Goal: Communication & Community: Share content

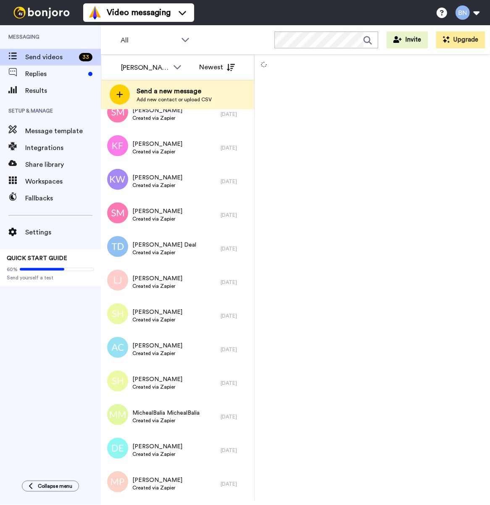
scroll to position [726, 0]
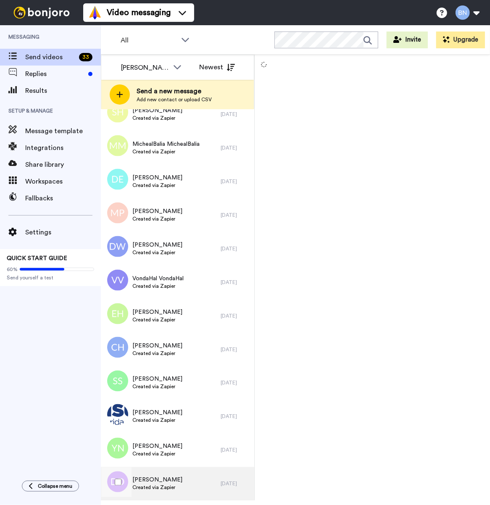
click at [194, 479] on div "David David Created via Zapier" at bounding box center [161, 484] width 120 height 34
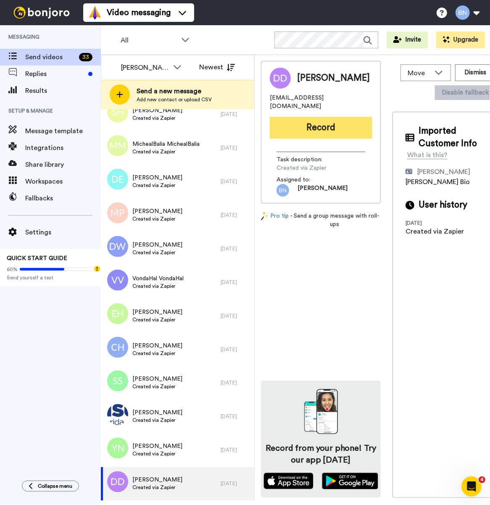
click at [320, 117] on button "Record" at bounding box center [321, 128] width 102 height 22
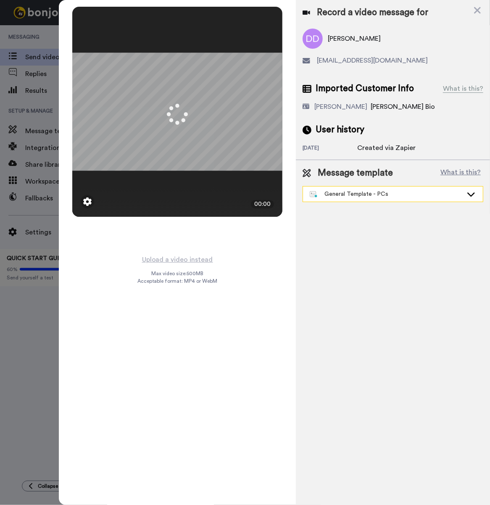
click at [370, 195] on div "General Template - PCs" at bounding box center [386, 194] width 153 height 8
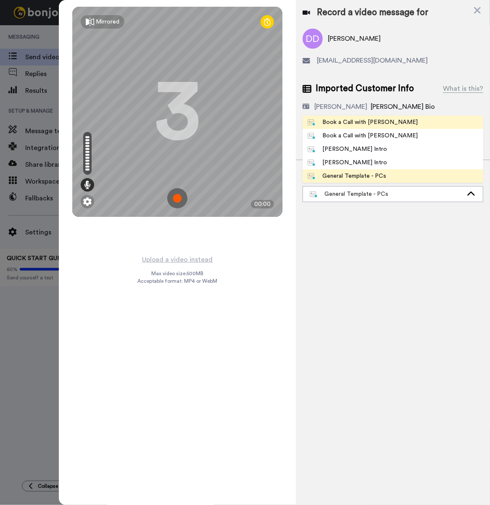
click at [360, 120] on div "Book a Call with [PERSON_NAME]" at bounding box center [363, 122] width 110 height 8
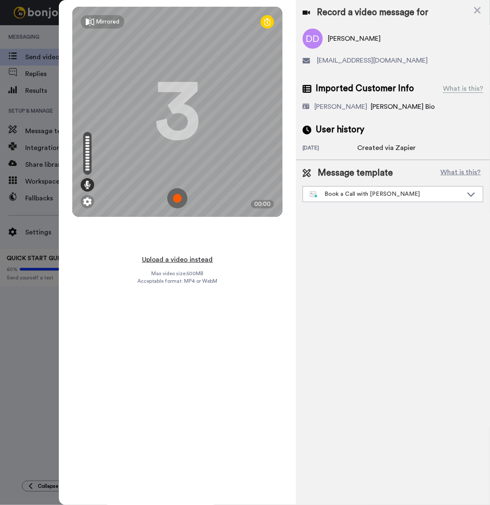
click at [196, 263] on button "Upload a video instead" at bounding box center [177, 259] width 76 height 11
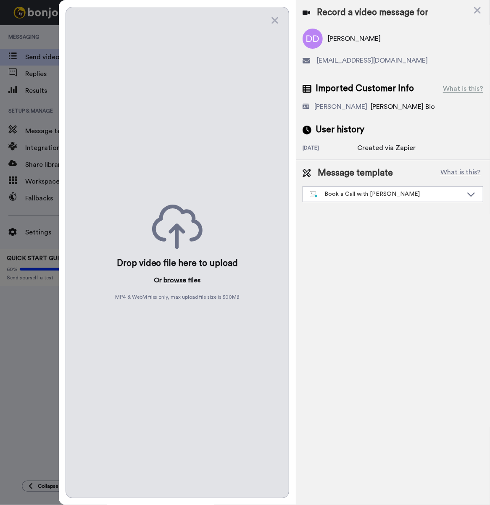
click at [179, 276] on button "browse" at bounding box center [175, 280] width 23 height 10
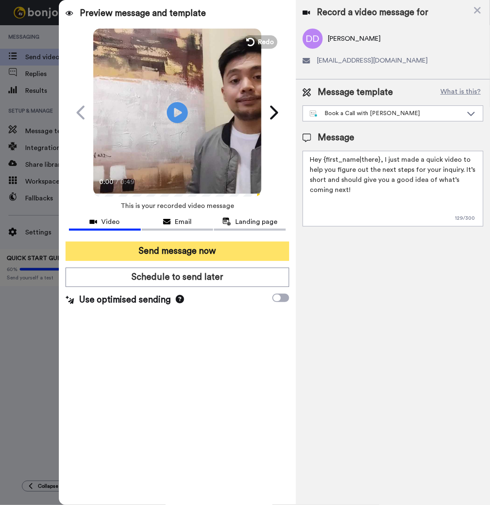
click at [203, 252] on button "Send message now" at bounding box center [178, 251] width 224 height 19
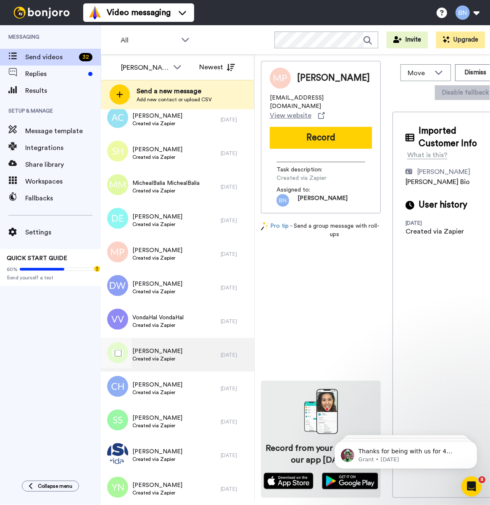
scroll to position [692, 0]
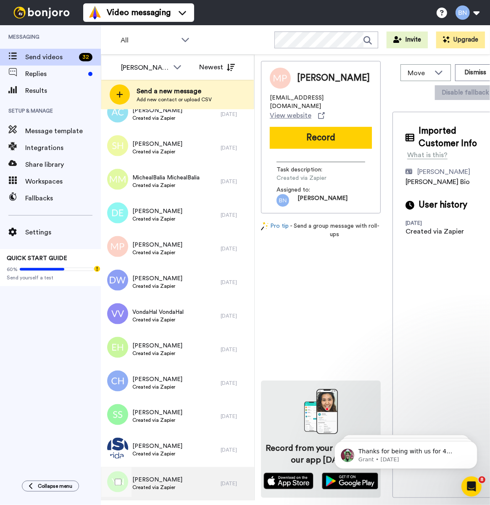
click at [178, 479] on div "[PERSON_NAME] Created via Zapier" at bounding box center [161, 484] width 120 height 34
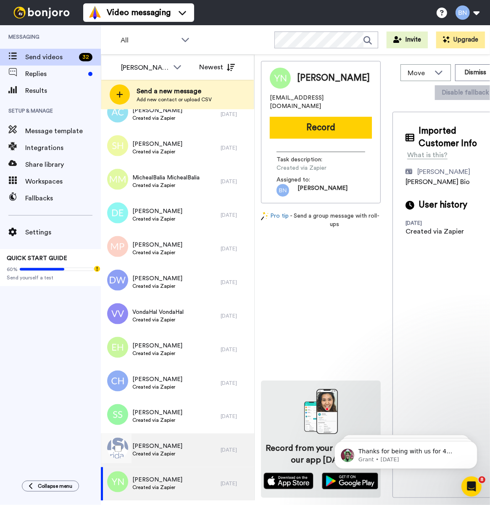
click at [179, 451] on div "[PERSON_NAME] Created via Zapier" at bounding box center [161, 451] width 120 height 34
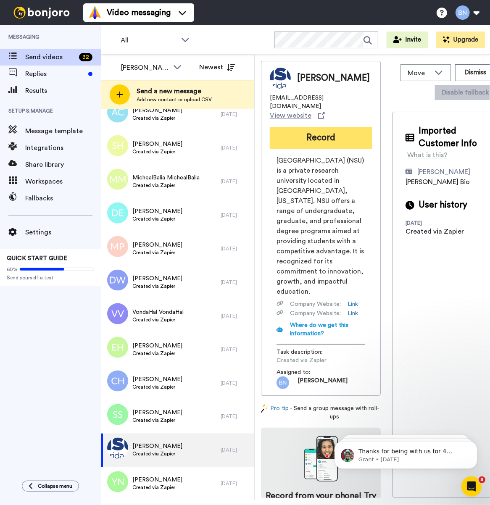
click at [314, 135] on button "Record" at bounding box center [321, 138] width 102 height 22
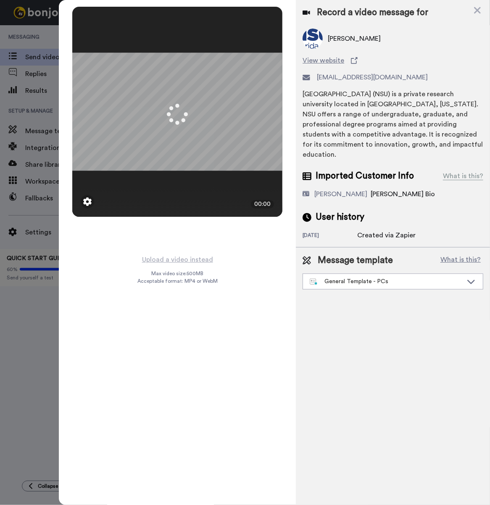
click at [365, 280] on div "Message template What is this? General Template - PCs Book a Call with Bruce Bo…" at bounding box center [393, 271] width 194 height 49
click at [365, 277] on div "General Template - PCs" at bounding box center [386, 281] width 153 height 8
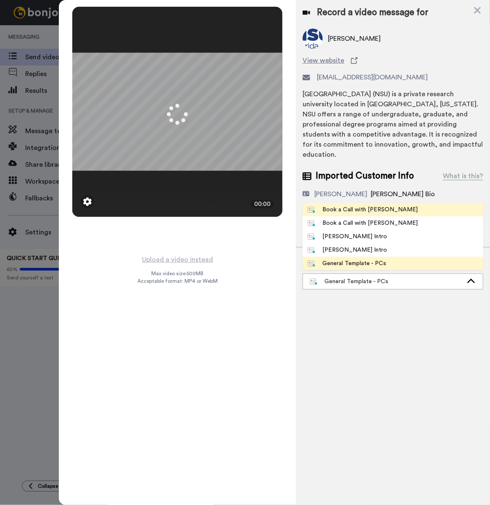
click at [371, 205] on div "Book a Call with [PERSON_NAME]" at bounding box center [363, 209] width 110 height 8
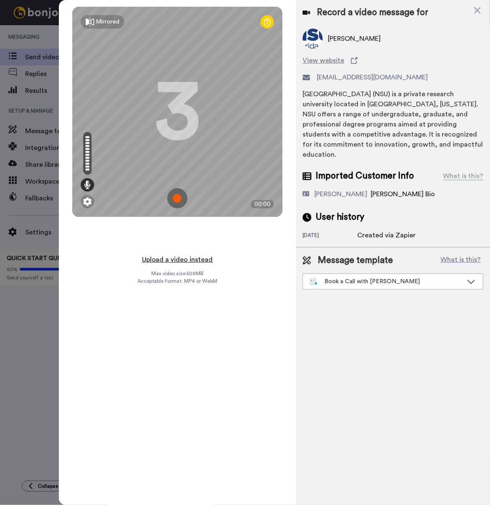
click at [180, 258] on button "Upload a video instead" at bounding box center [177, 259] width 76 height 11
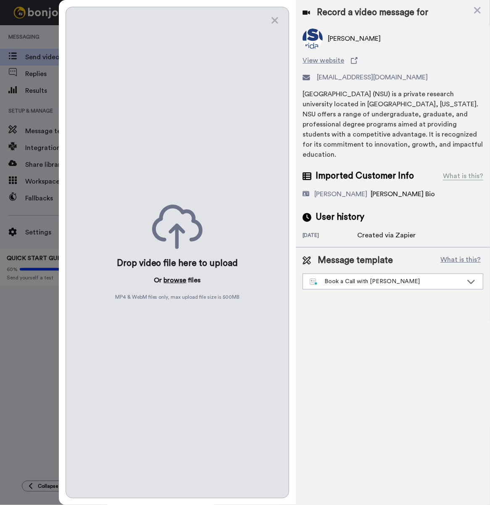
click at [176, 276] on button "browse" at bounding box center [175, 280] width 23 height 10
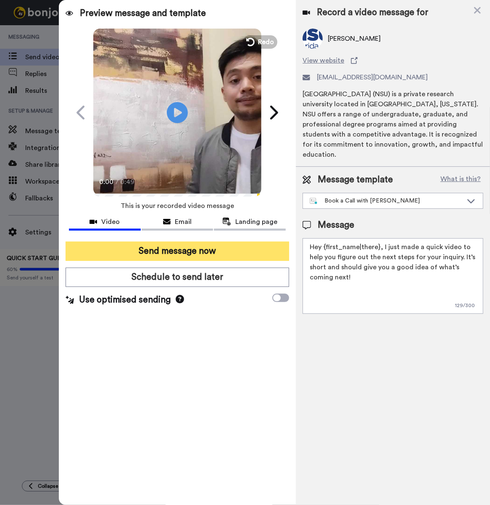
click at [179, 257] on button "Send message now" at bounding box center [178, 251] width 224 height 19
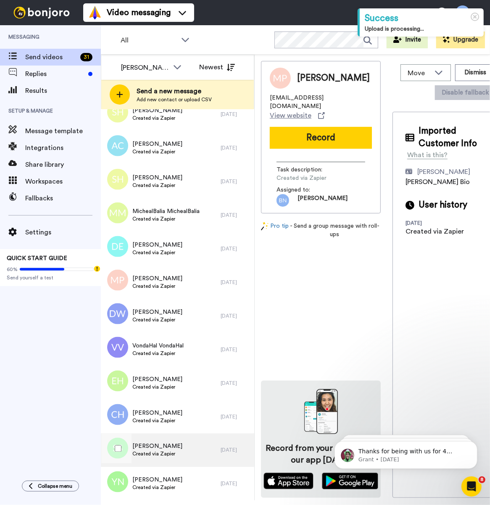
click at [166, 438] on div "Shanna Schulte Created via Zapier" at bounding box center [161, 451] width 120 height 34
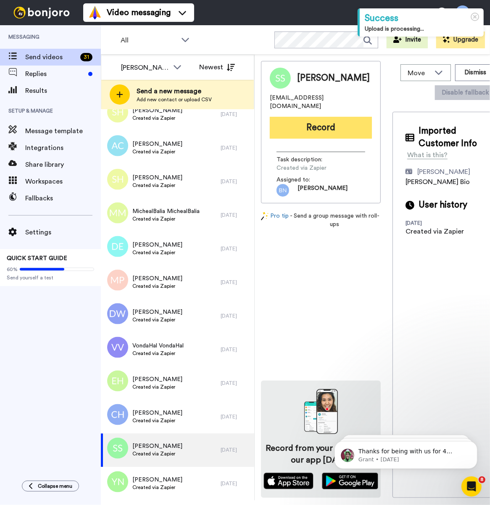
click at [316, 133] on button "Record" at bounding box center [321, 128] width 102 height 22
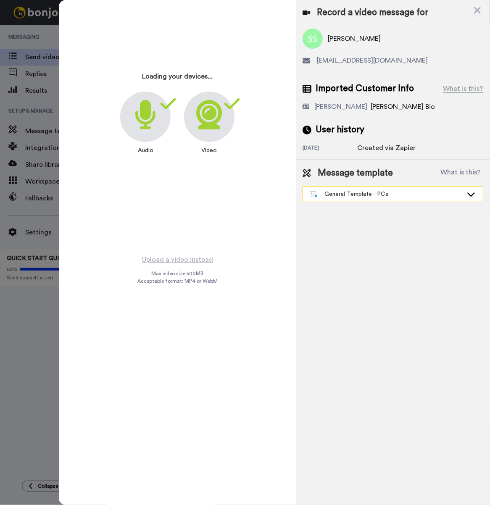
click at [360, 192] on div "General Template - PCs" at bounding box center [386, 194] width 153 height 8
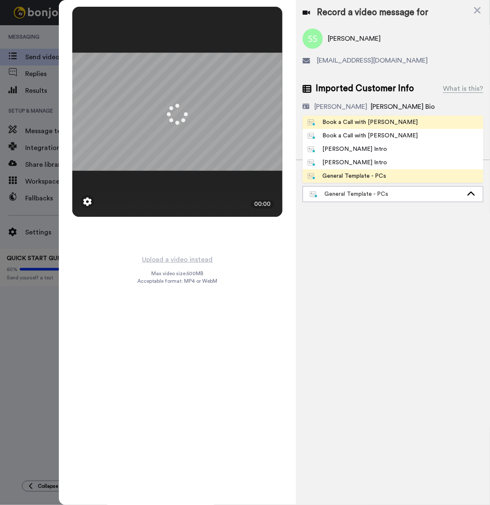
click at [376, 122] on div "Book a Call with [PERSON_NAME]" at bounding box center [363, 122] width 110 height 8
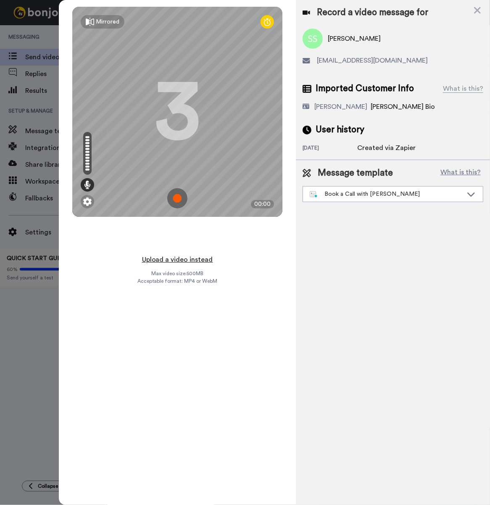
click at [183, 258] on button "Upload a video instead" at bounding box center [177, 259] width 76 height 11
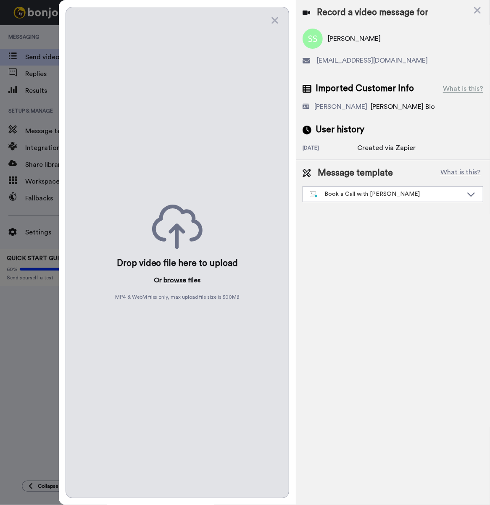
click at [183, 275] on button "browse" at bounding box center [175, 280] width 23 height 10
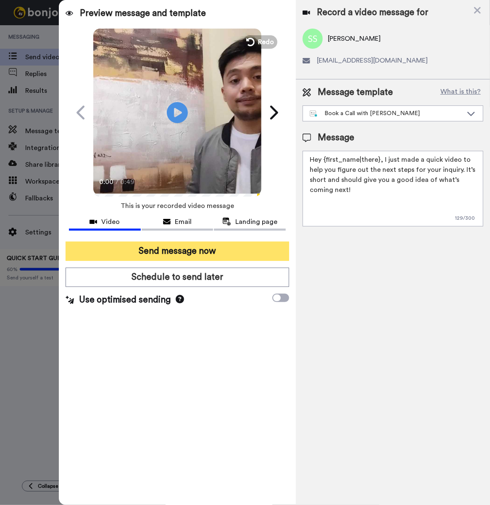
click at [174, 252] on button "Send message now" at bounding box center [178, 251] width 224 height 19
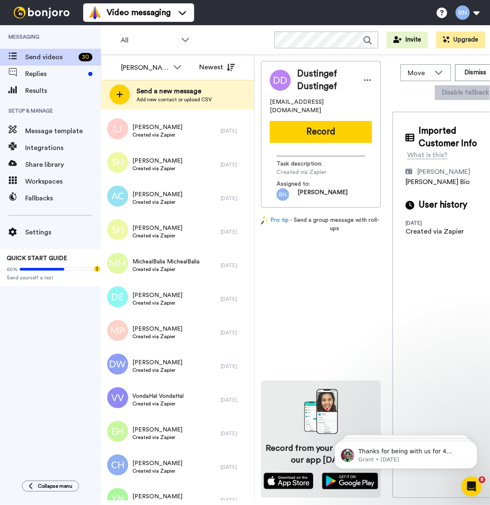
scroll to position [625, 0]
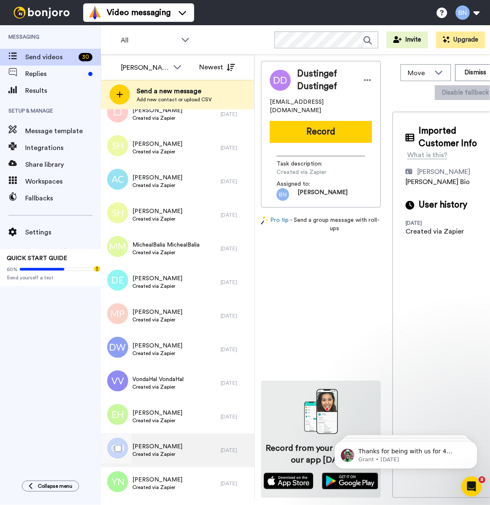
click at [183, 450] on div "Carrie Hart Created via Zapier" at bounding box center [161, 451] width 120 height 34
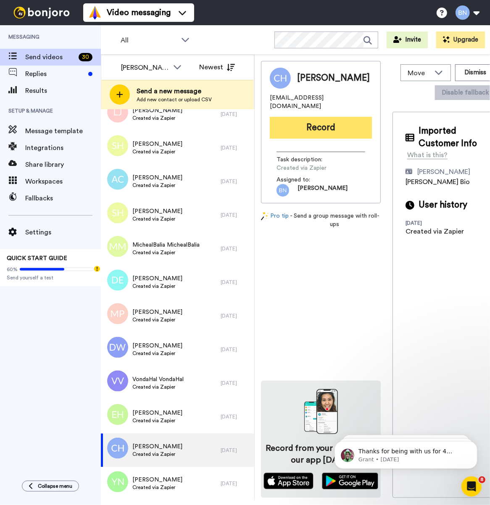
click at [337, 117] on button "Record" at bounding box center [321, 128] width 102 height 22
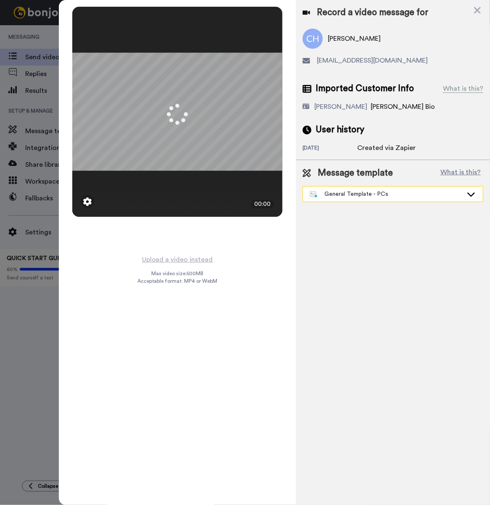
click at [387, 196] on div "General Template - PCs" at bounding box center [386, 194] width 153 height 8
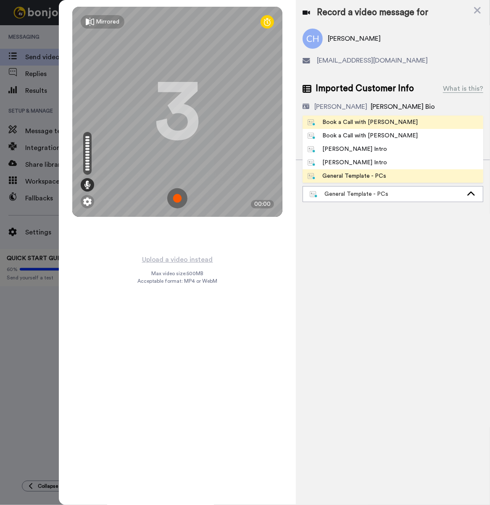
click at [392, 123] on li "Book a Call with [PERSON_NAME]" at bounding box center [392, 122] width 181 height 13
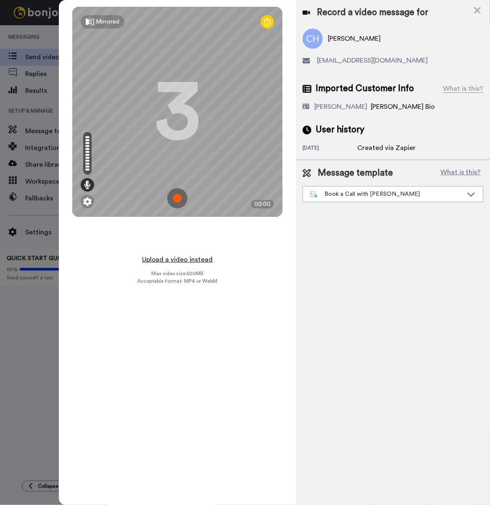
click at [200, 254] on button "Upload a video instead" at bounding box center [177, 259] width 76 height 11
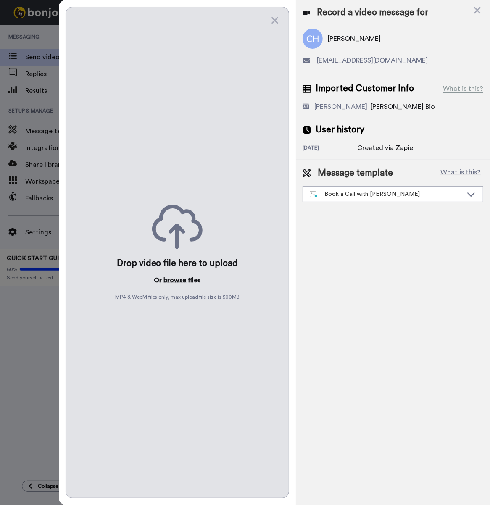
click at [180, 276] on button "browse" at bounding box center [175, 280] width 23 height 10
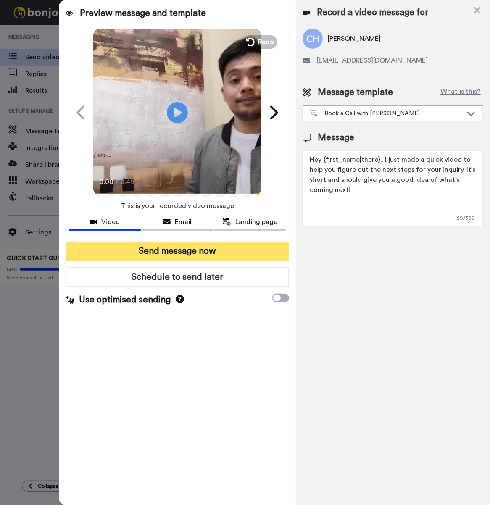
click at [181, 245] on button "Send message now" at bounding box center [178, 251] width 224 height 19
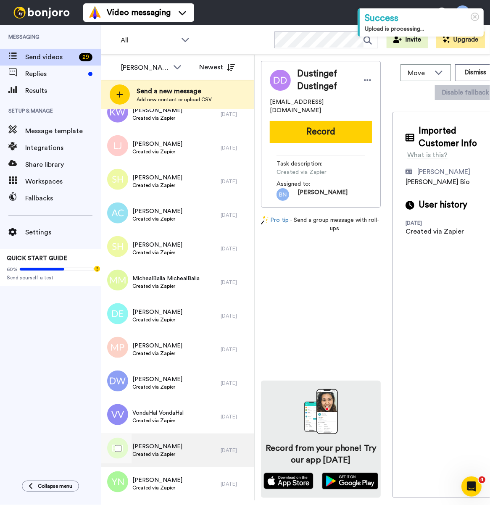
click at [203, 454] on div "[PERSON_NAME] Created via Zapier" at bounding box center [161, 451] width 120 height 34
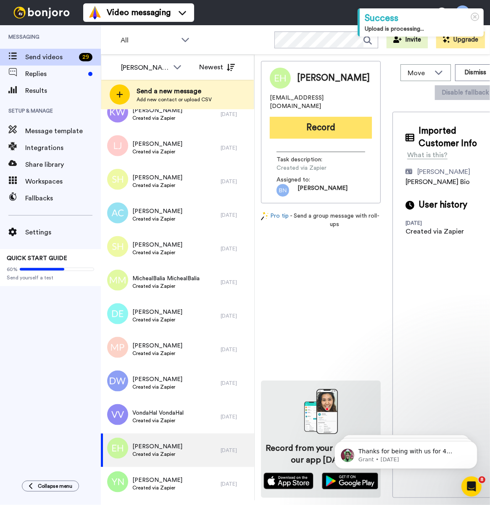
click at [334, 126] on button "Record" at bounding box center [321, 128] width 102 height 22
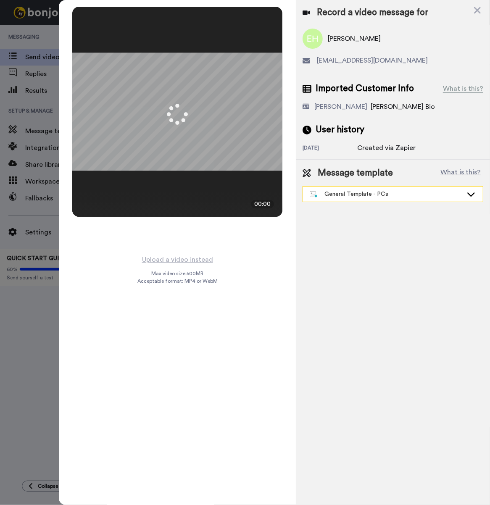
click at [350, 195] on div "General Template - PCs" at bounding box center [386, 194] width 153 height 8
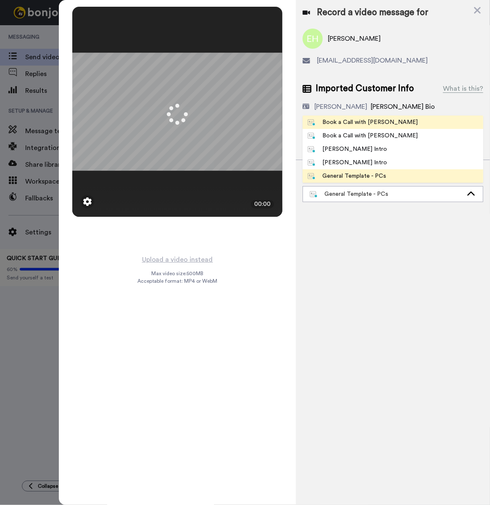
click at [347, 116] on li "Book a Call with [PERSON_NAME]" at bounding box center [392, 122] width 181 height 13
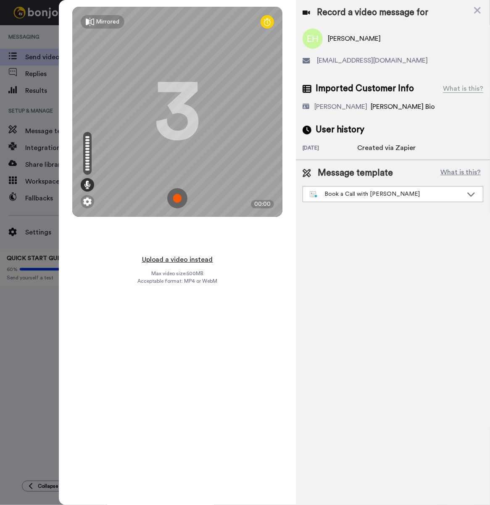
click at [203, 254] on button "Upload a video instead" at bounding box center [177, 259] width 76 height 11
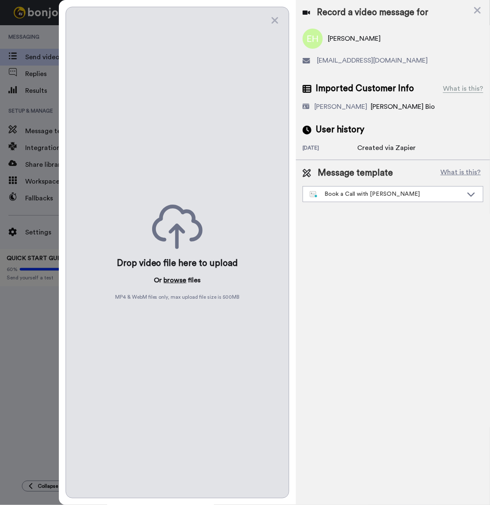
click at [173, 279] on button "browse" at bounding box center [175, 280] width 23 height 10
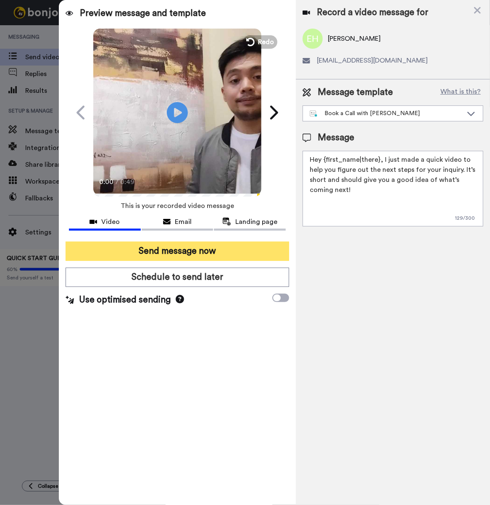
click at [161, 253] on button "Send message now" at bounding box center [178, 251] width 224 height 19
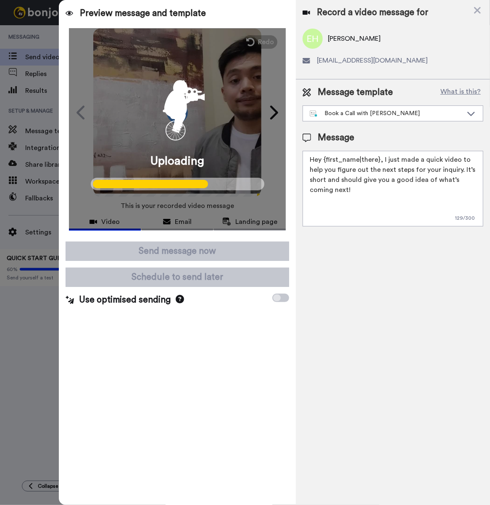
drag, startPoint x: 1, startPoint y: 65, endPoint x: 97, endPoint y: 375, distance: 324.2
click at [97, 375] on div "Preview message and template Play/Pause 0:00 / 0:49 Bruce from Tellwell respond…" at bounding box center [177, 252] width 237 height 505
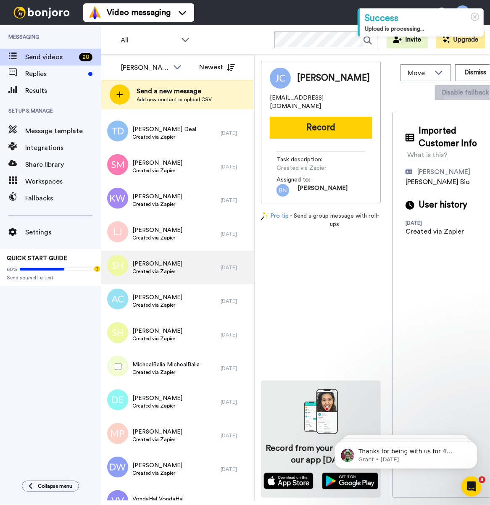
scroll to position [558, 0]
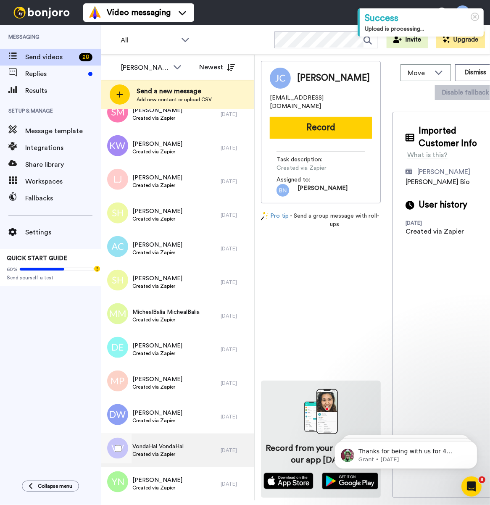
click at [198, 444] on div "VondaHal VondaHal Created via Zapier" at bounding box center [161, 451] width 120 height 34
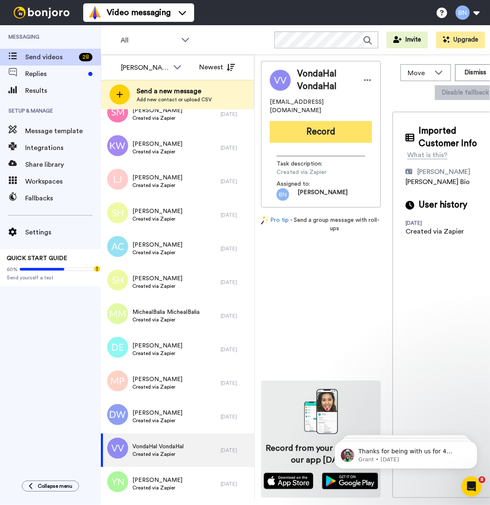
click at [336, 125] on button "Record" at bounding box center [321, 132] width 102 height 22
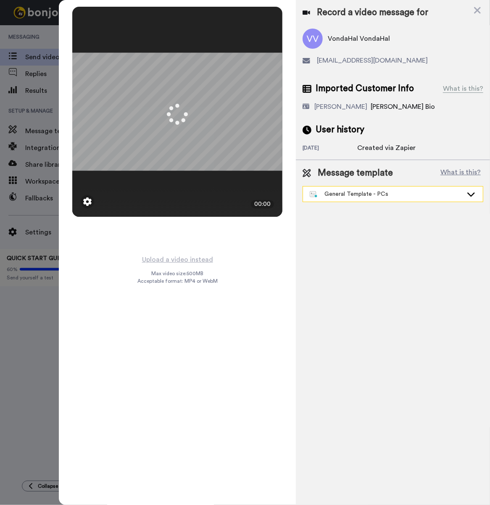
click at [368, 191] on div "General Template - PCs" at bounding box center [386, 194] width 153 height 8
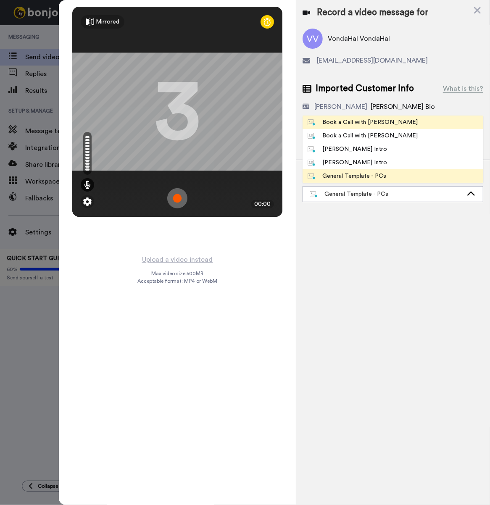
click at [329, 125] on div "Book a Call with [PERSON_NAME]" at bounding box center [363, 122] width 110 height 8
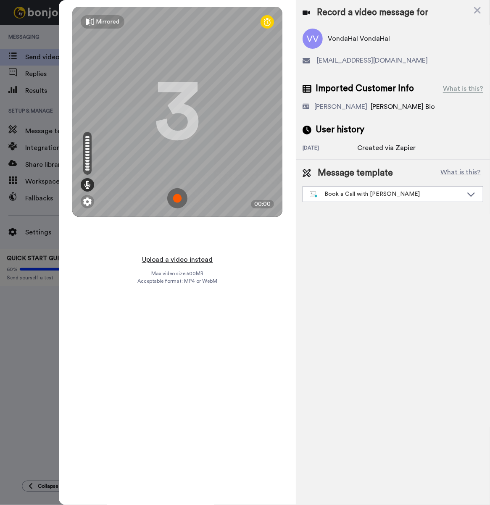
click at [179, 254] on button "Upload a video instead" at bounding box center [177, 259] width 76 height 11
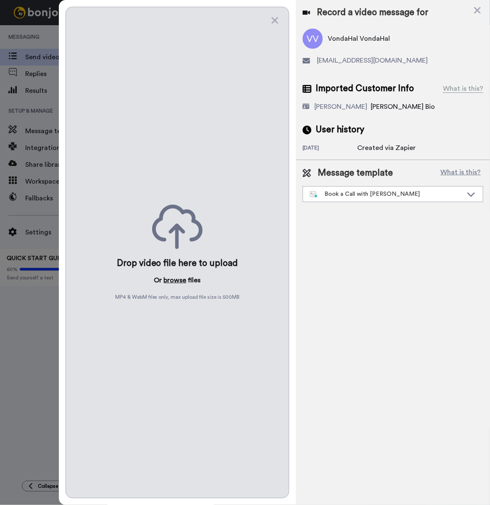
click at [177, 279] on button "browse" at bounding box center [175, 280] width 23 height 10
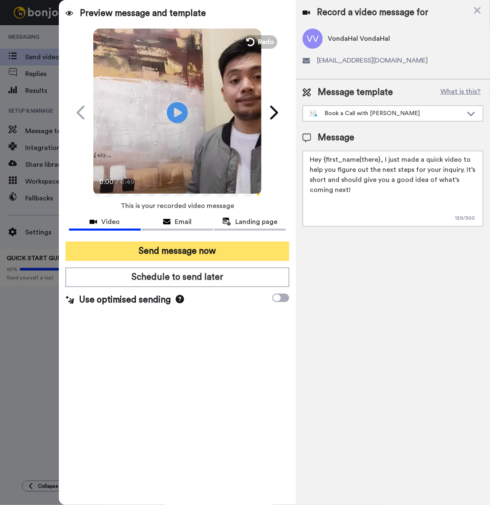
click at [225, 253] on button "Send message now" at bounding box center [178, 251] width 224 height 19
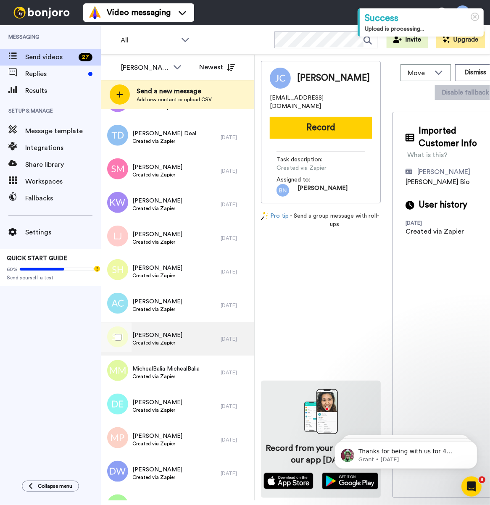
scroll to position [524, 0]
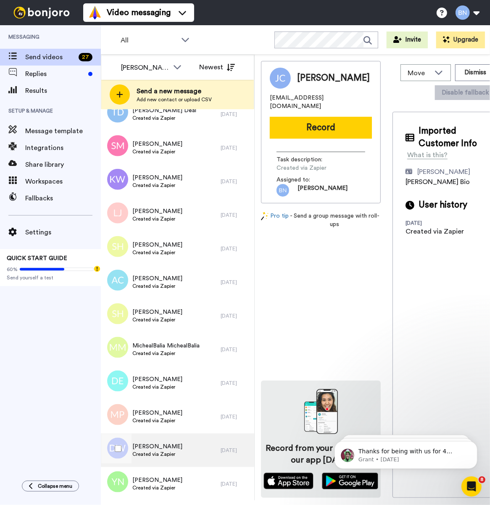
click at [175, 455] on div "[PERSON_NAME] Created via Zapier" at bounding box center [161, 451] width 120 height 34
click at [301, 127] on button "Record" at bounding box center [321, 128] width 102 height 22
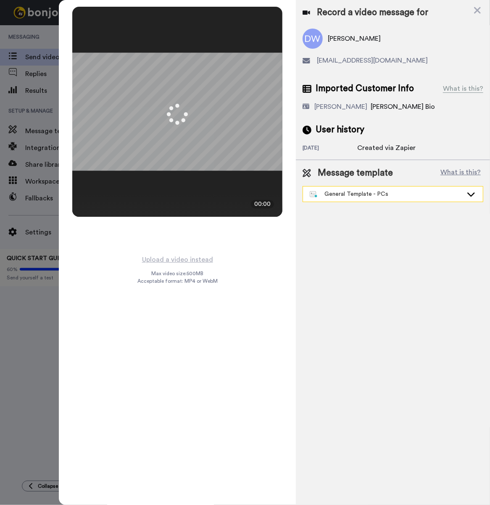
click at [358, 193] on div "General Template - PCs" at bounding box center [386, 194] width 153 height 8
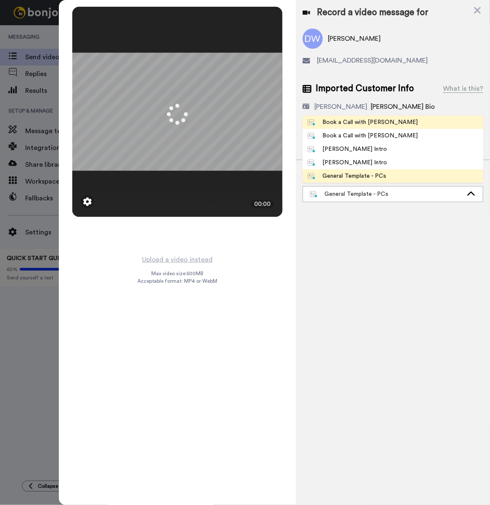
click at [363, 124] on div "Book a Call with [PERSON_NAME]" at bounding box center [363, 122] width 110 height 8
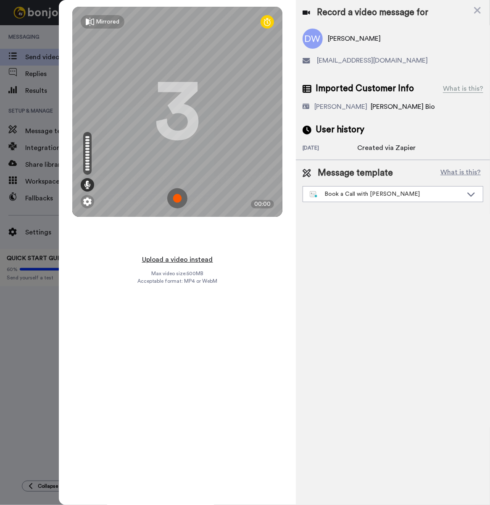
drag, startPoint x: 203, startPoint y: 253, endPoint x: 178, endPoint y: 258, distance: 25.2
click at [178, 258] on button "Upload a video instead" at bounding box center [177, 259] width 76 height 11
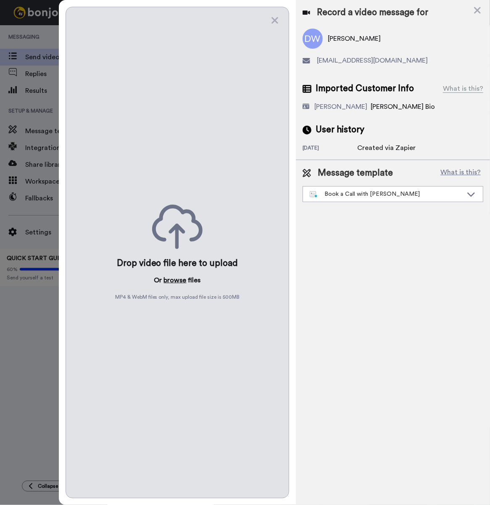
click at [181, 282] on button "browse" at bounding box center [175, 280] width 23 height 10
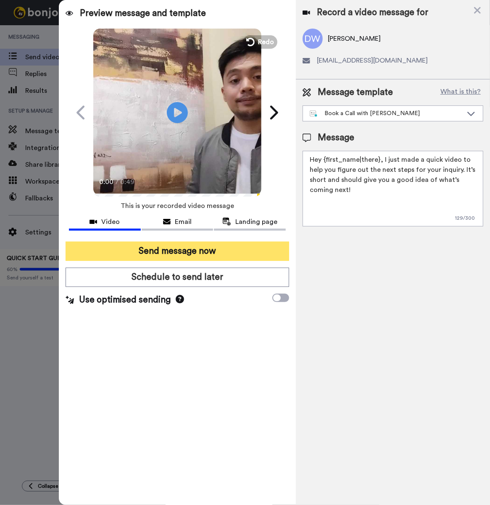
click at [185, 257] on button "Send message now" at bounding box center [178, 251] width 224 height 19
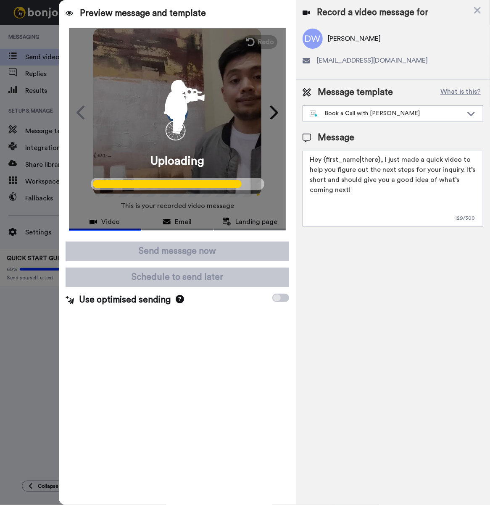
drag, startPoint x: 61, startPoint y: 230, endPoint x: 330, endPoint y: 332, distance: 287.6
click at [330, 332] on div "Record a video message for Daville Williams jahvilla@gmail.com Message template…" at bounding box center [393, 252] width 194 height 505
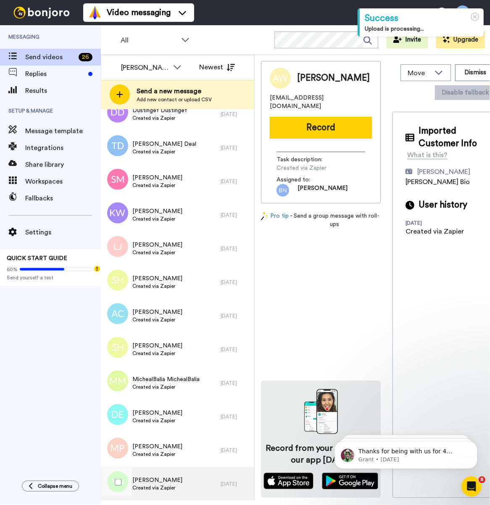
click at [205, 473] on div "[PERSON_NAME] Created via Zapier" at bounding box center [161, 484] width 120 height 34
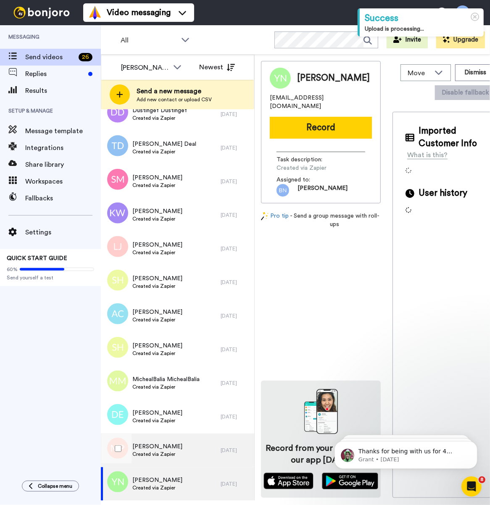
click at [168, 452] on span "Created via Zapier" at bounding box center [157, 454] width 50 height 7
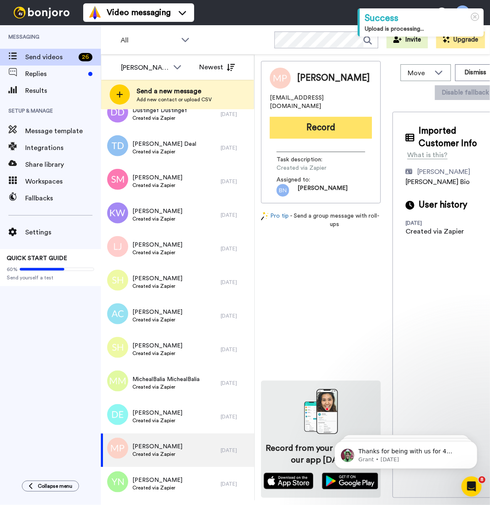
click at [340, 117] on button "Record" at bounding box center [321, 128] width 102 height 22
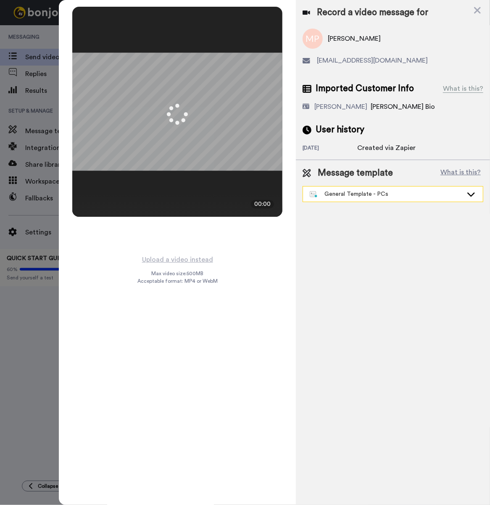
click at [362, 187] on div "General Template - PCs" at bounding box center [393, 194] width 180 height 15
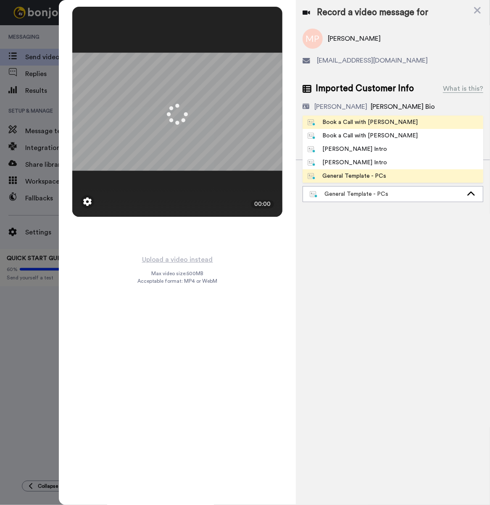
click at [349, 116] on li "Book a Call with [PERSON_NAME]" at bounding box center [392, 122] width 181 height 13
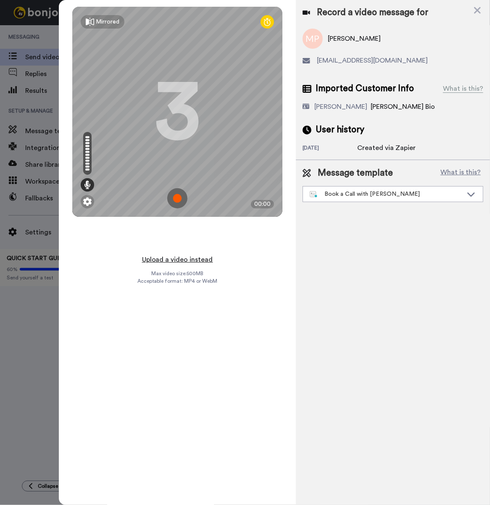
click at [200, 254] on button "Upload a video instead" at bounding box center [177, 259] width 76 height 11
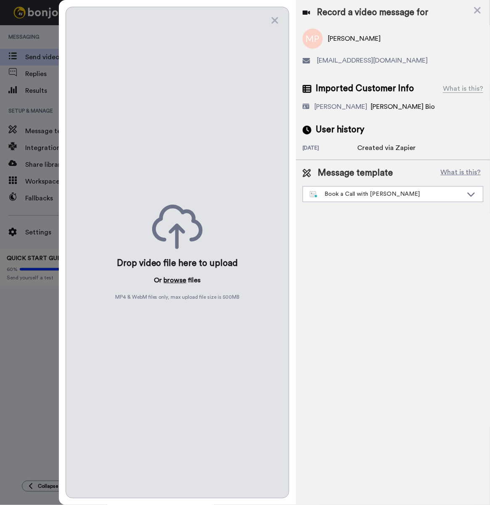
drag, startPoint x: 185, startPoint y: 273, endPoint x: 176, endPoint y: 276, distance: 9.2
click at [176, 276] on button "browse" at bounding box center [175, 280] width 23 height 10
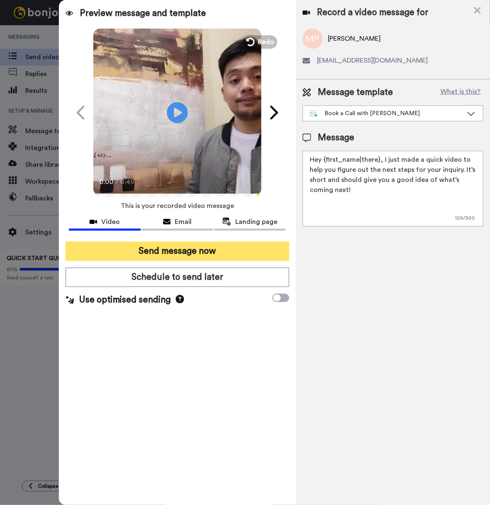
click at [165, 245] on button "Send message now" at bounding box center [178, 251] width 224 height 19
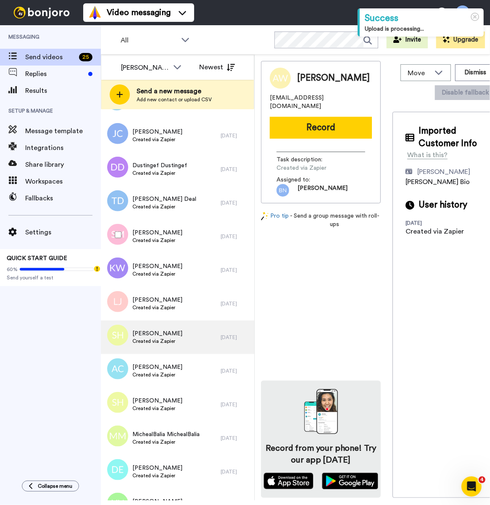
scroll to position [457, 0]
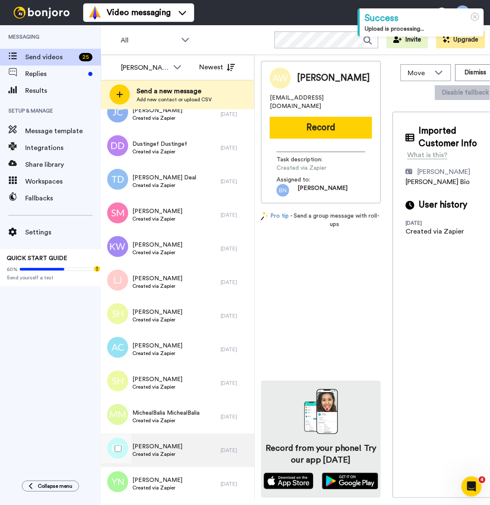
click at [197, 450] on div "[PERSON_NAME] Created via Zapier" at bounding box center [161, 451] width 120 height 34
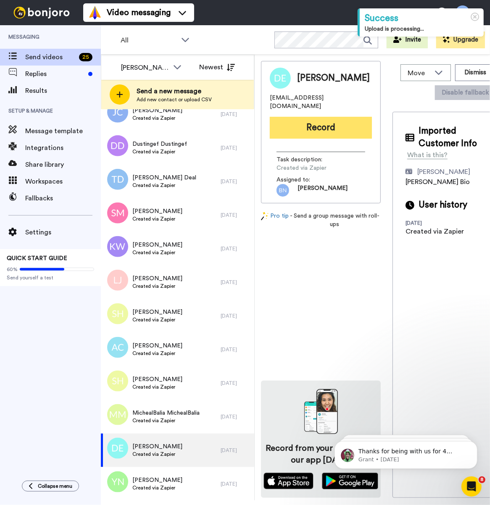
click at [343, 126] on button "Record" at bounding box center [321, 128] width 102 height 22
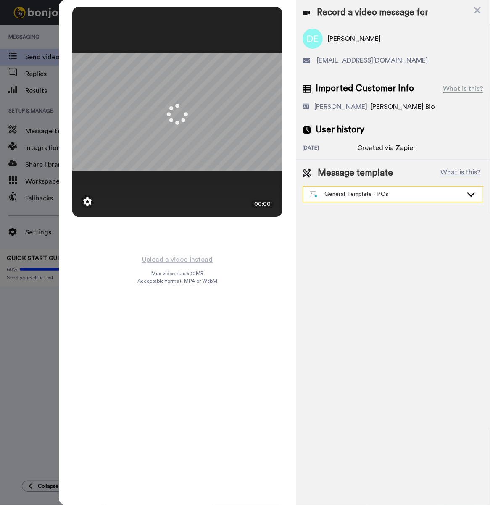
click at [337, 201] on div "General Template - PCs" at bounding box center [393, 194] width 180 height 15
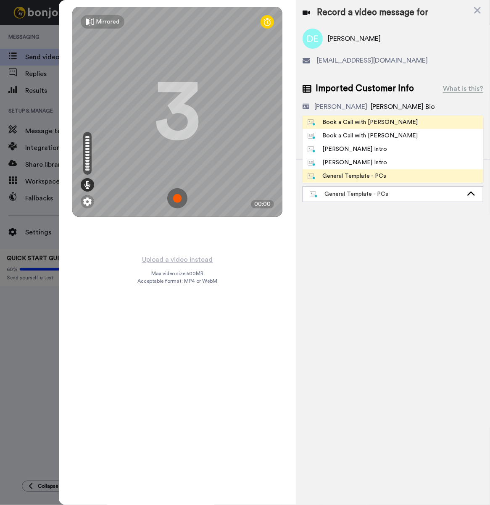
click at [347, 123] on div "Book a Call with [PERSON_NAME]" at bounding box center [363, 122] width 110 height 8
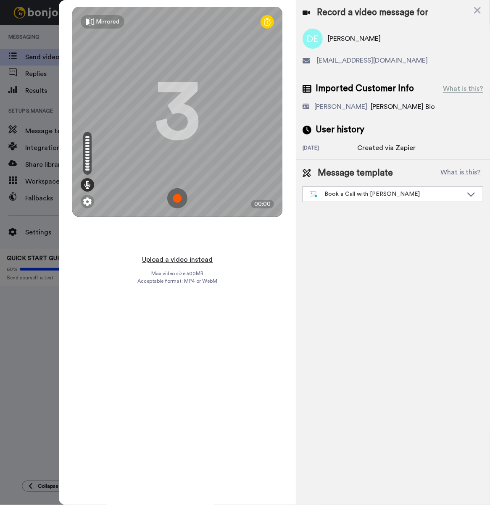
click at [192, 254] on button "Upload a video instead" at bounding box center [177, 259] width 76 height 11
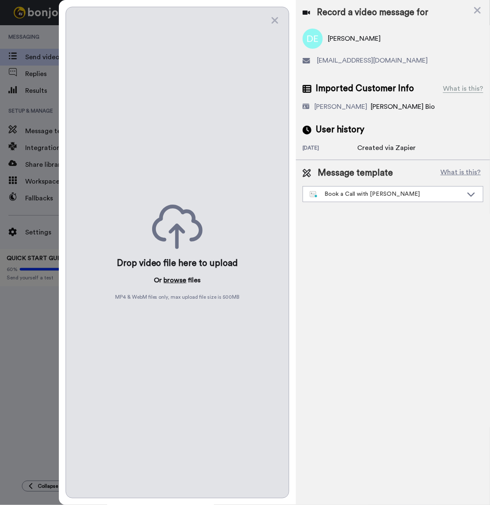
click at [178, 278] on button "browse" at bounding box center [175, 280] width 23 height 10
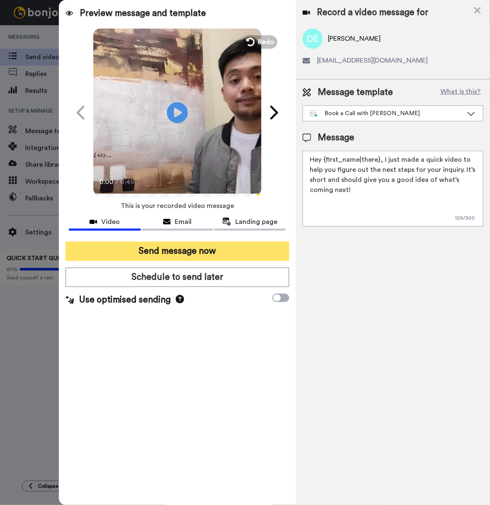
click at [145, 250] on button "Send message now" at bounding box center [178, 251] width 224 height 19
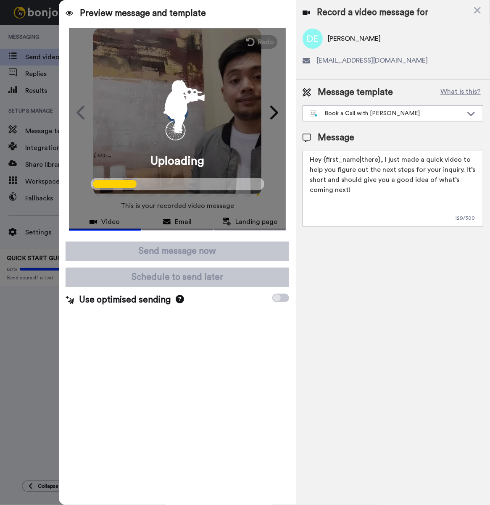
click at [107, 355] on div "Preview message and template Play/Pause 0:00 / 0:49 [PERSON_NAME] from Tellwell…" at bounding box center [177, 252] width 237 height 505
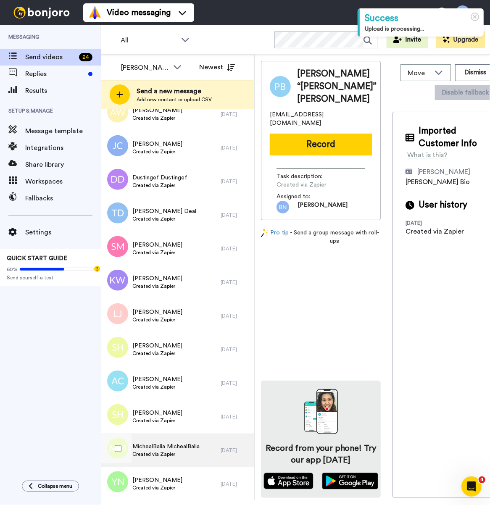
click at [186, 451] on span "Created via Zapier" at bounding box center [165, 454] width 67 height 7
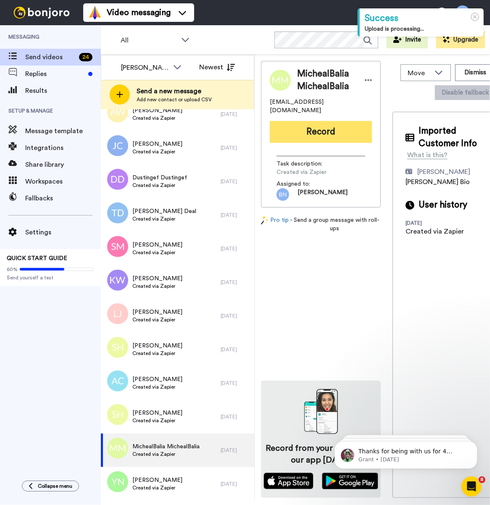
click at [330, 121] on button "Record" at bounding box center [321, 132] width 102 height 22
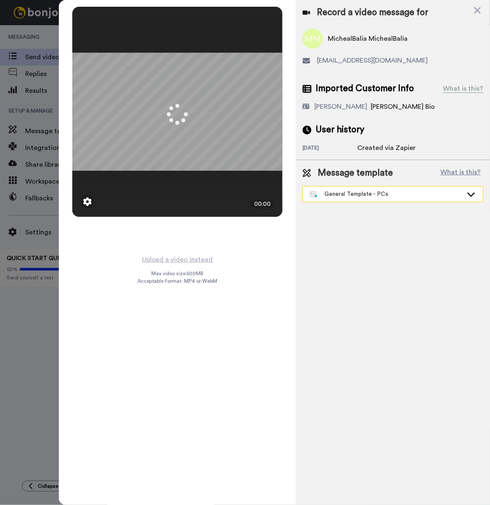
click at [349, 192] on div "General Template - PCs" at bounding box center [386, 194] width 153 height 8
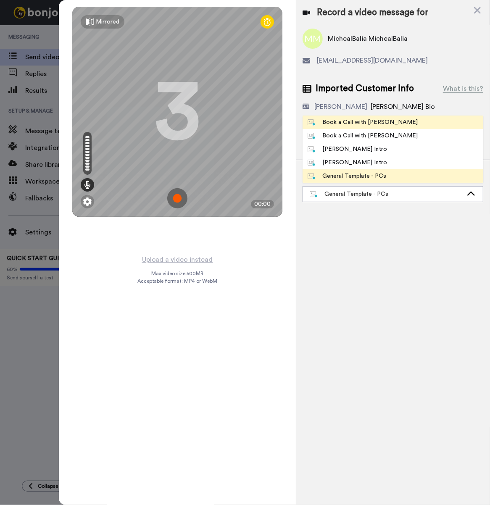
click at [372, 124] on div "Book a Call with [PERSON_NAME]" at bounding box center [363, 122] width 110 height 8
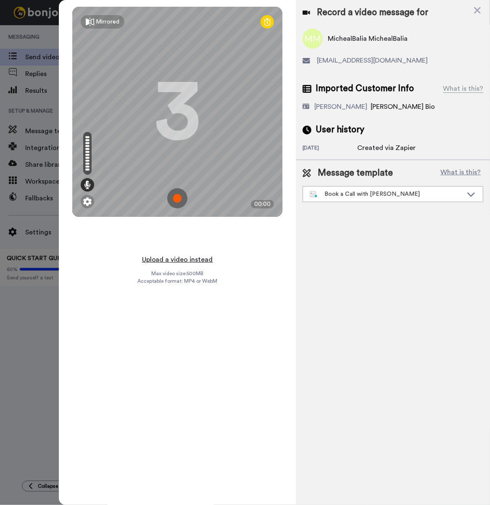
click at [192, 254] on button "Upload a video instead" at bounding box center [177, 259] width 76 height 11
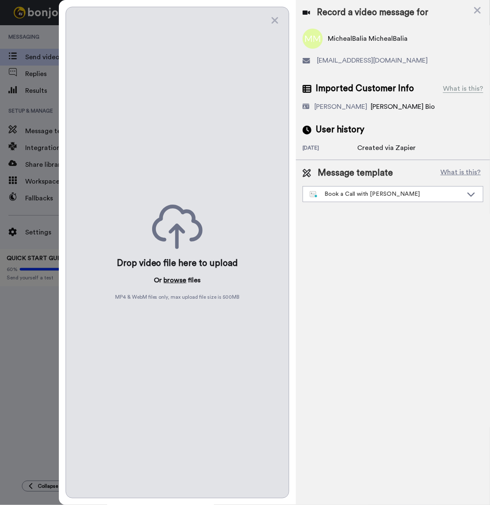
click at [178, 275] on button "browse" at bounding box center [175, 280] width 23 height 10
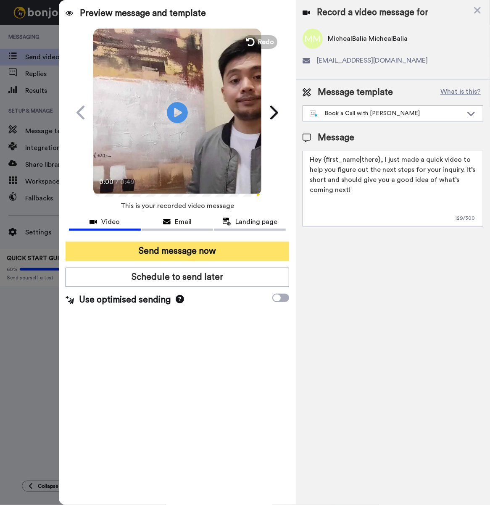
click at [137, 255] on button "Send message now" at bounding box center [178, 251] width 224 height 19
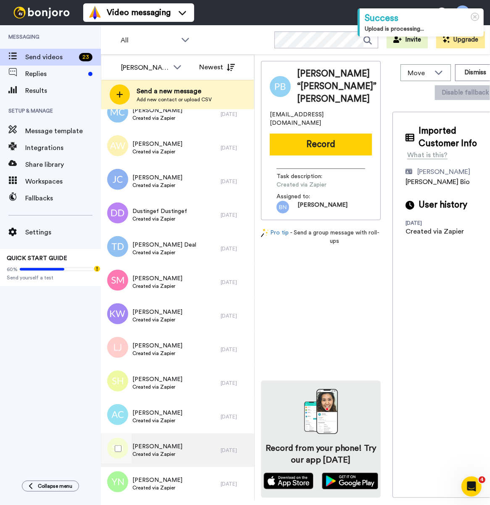
click at [185, 447] on div "Shanion Hastings Created via Zapier" at bounding box center [161, 451] width 120 height 34
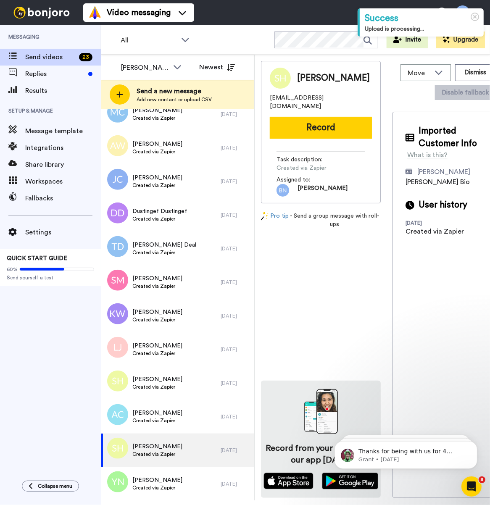
click at [344, 125] on button "Record" at bounding box center [321, 128] width 102 height 22
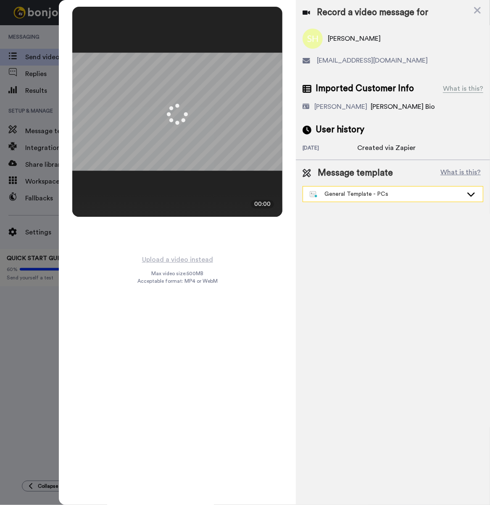
click at [330, 192] on div "General Template - PCs" at bounding box center [386, 194] width 153 height 8
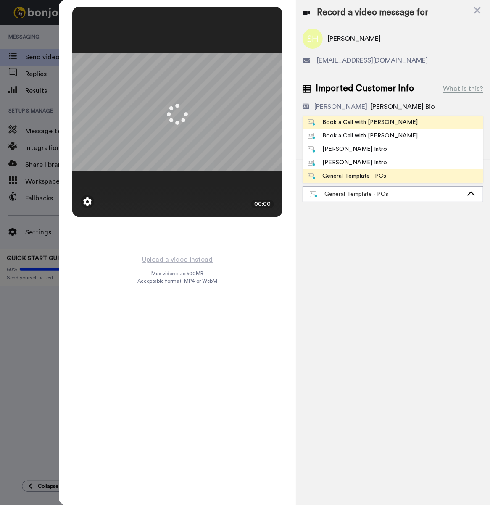
click at [327, 116] on li "Book a Call with [PERSON_NAME]" at bounding box center [392, 122] width 181 height 13
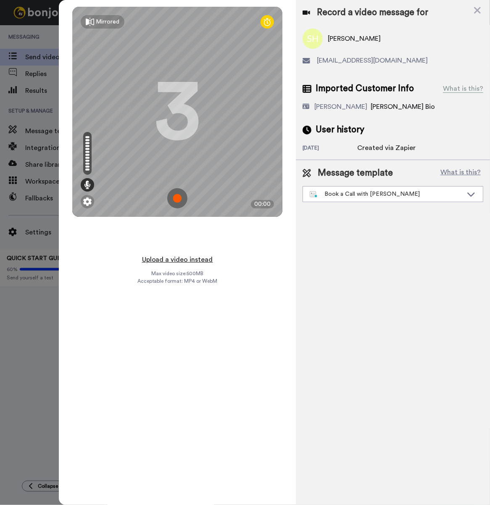
click at [186, 259] on button "Upload a video instead" at bounding box center [177, 259] width 76 height 11
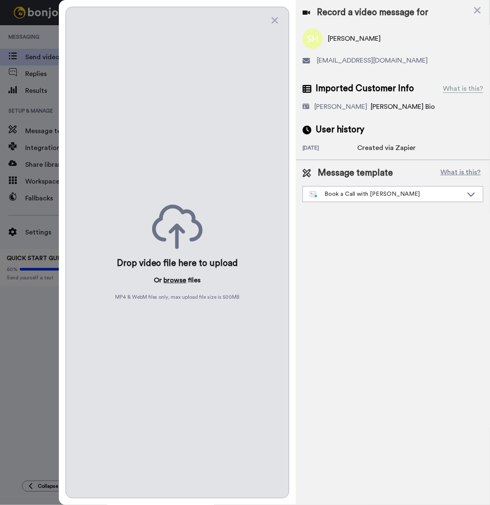
click at [168, 280] on button "browse" at bounding box center [175, 280] width 23 height 10
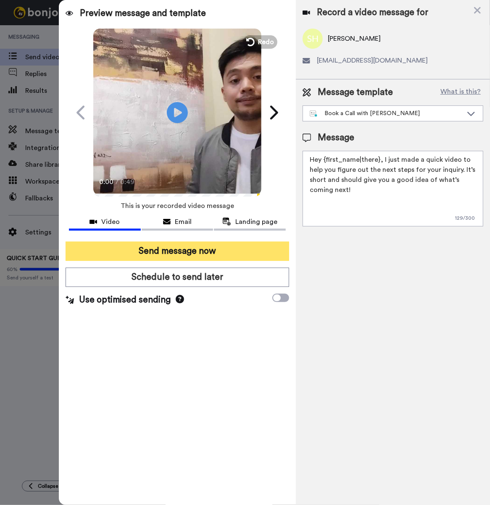
click at [125, 258] on button "Send message now" at bounding box center [178, 251] width 224 height 19
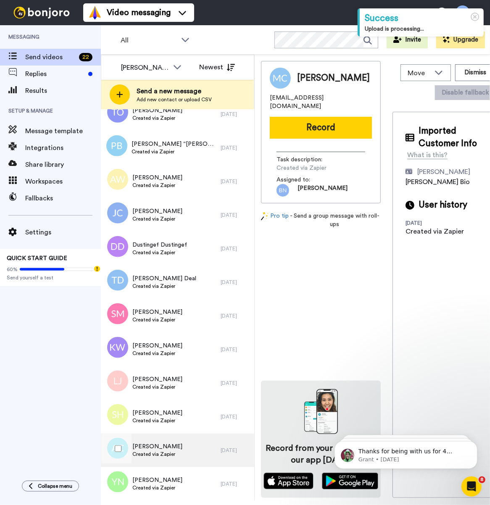
click at [171, 445] on span "[PERSON_NAME]" at bounding box center [157, 446] width 50 height 8
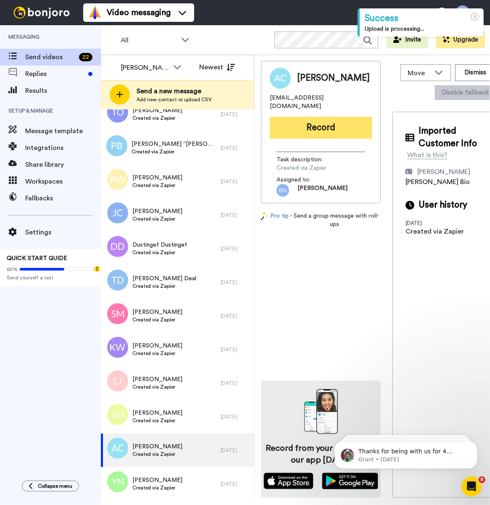
click at [347, 123] on button "Record" at bounding box center [321, 128] width 102 height 22
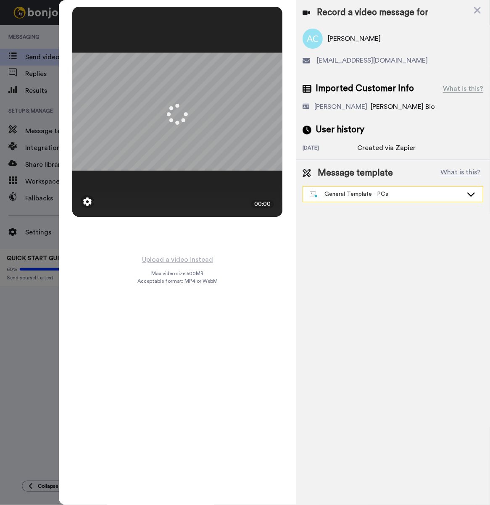
click at [372, 200] on div "General Template - PCs" at bounding box center [393, 194] width 180 height 15
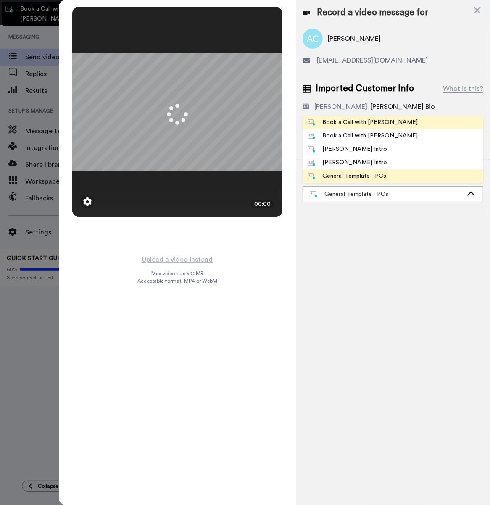
click at [315, 122] on img at bounding box center [312, 122] width 8 height 7
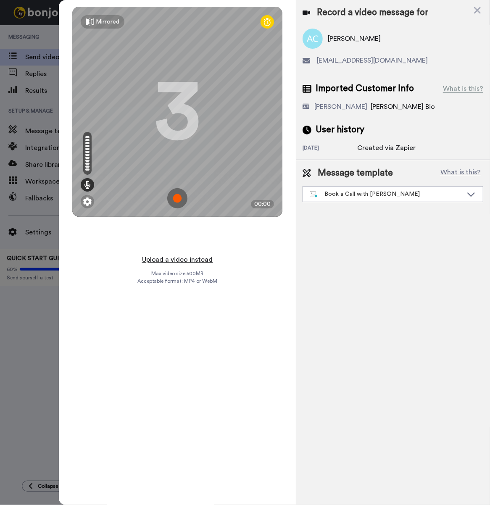
click at [197, 259] on button "Upload a video instead" at bounding box center [177, 259] width 76 height 11
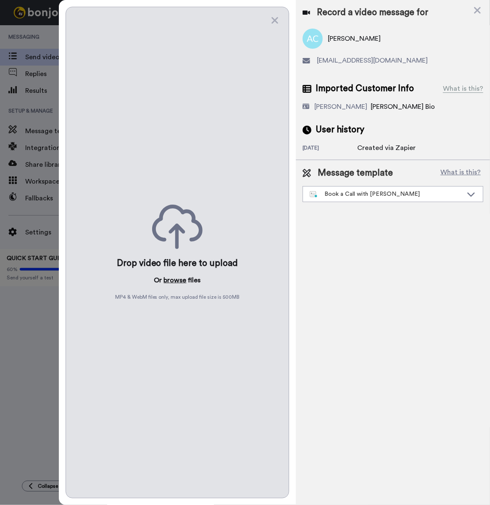
click at [179, 277] on button "browse" at bounding box center [175, 280] width 23 height 10
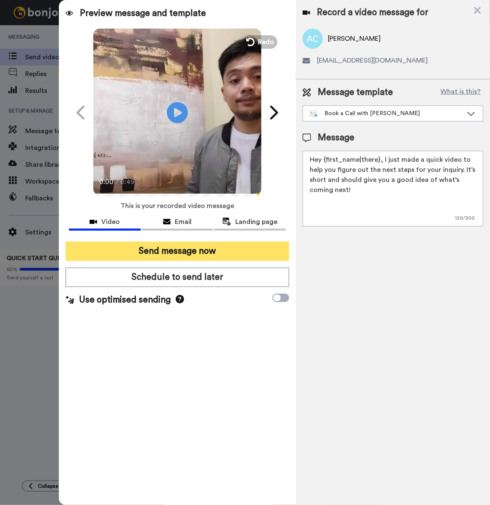
click at [133, 245] on button "Send message now" at bounding box center [178, 251] width 224 height 19
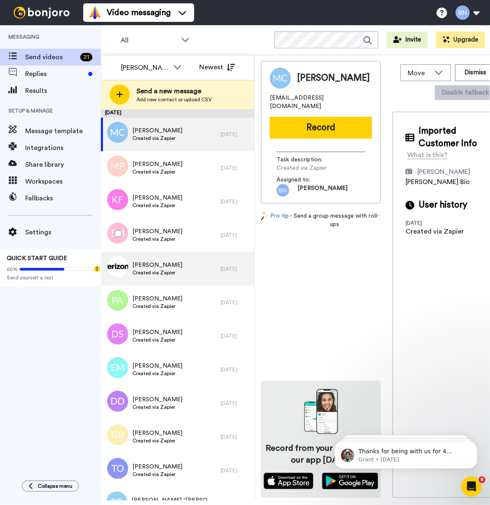
scroll to position [323, 0]
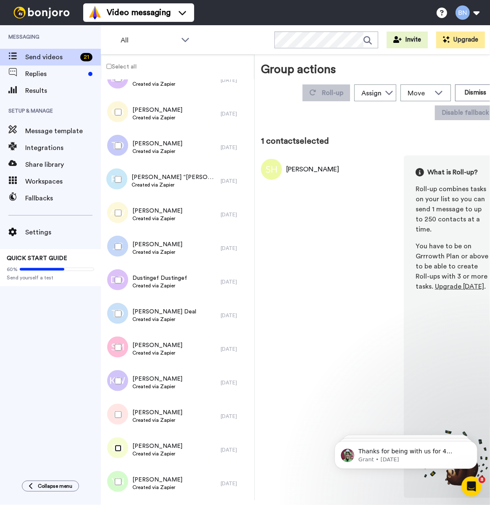
scroll to position [293, 0]
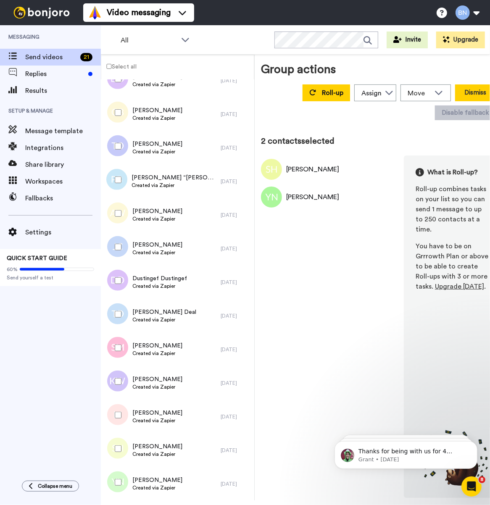
click at [458, 94] on button "Dismiss" at bounding box center [475, 92] width 40 height 17
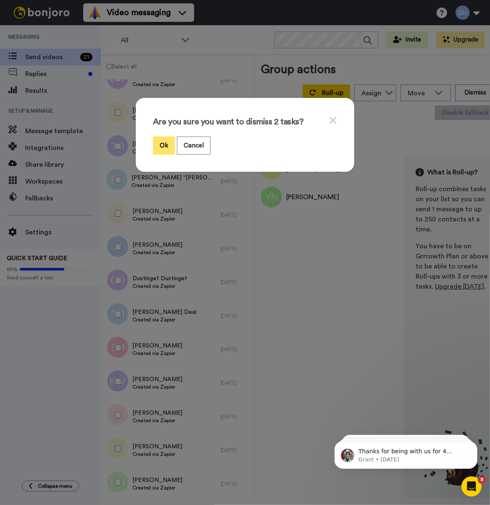
click at [160, 148] on button "Ok" at bounding box center [164, 146] width 22 height 18
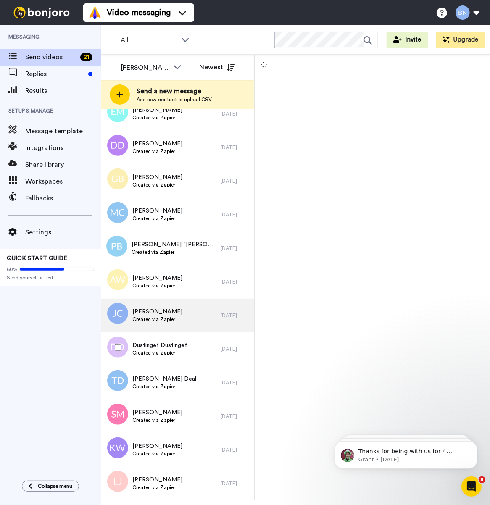
scroll to position [255, 0]
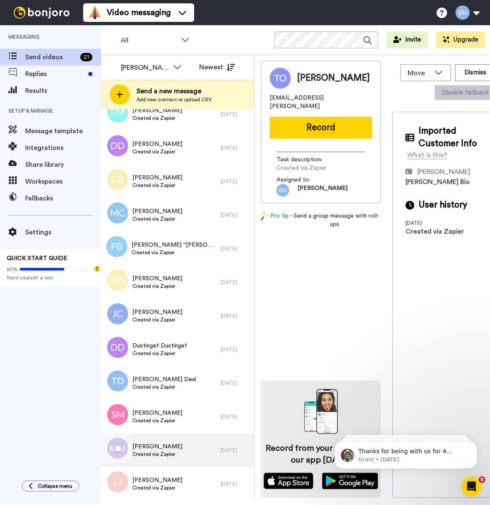
click at [182, 444] on span "[PERSON_NAME]" at bounding box center [157, 446] width 50 height 8
click at [331, 117] on button "Record" at bounding box center [321, 128] width 102 height 22
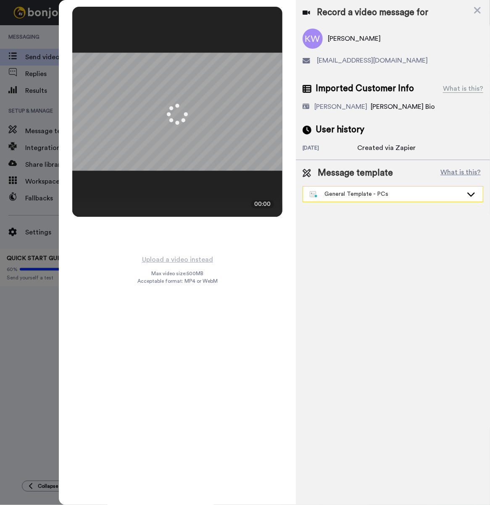
click at [349, 199] on div "General Template - PCs" at bounding box center [393, 194] width 180 height 15
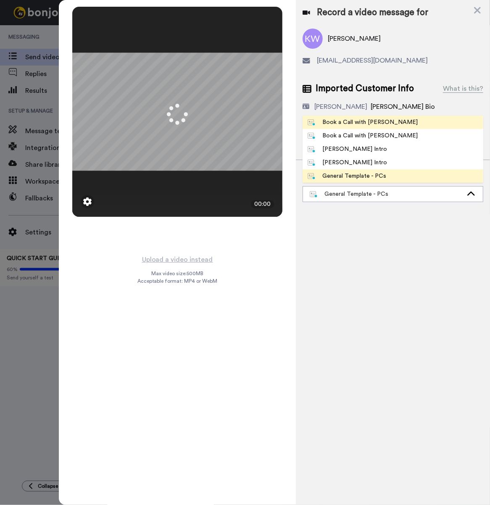
click at [349, 124] on div "Book a Call with [PERSON_NAME]" at bounding box center [363, 122] width 110 height 8
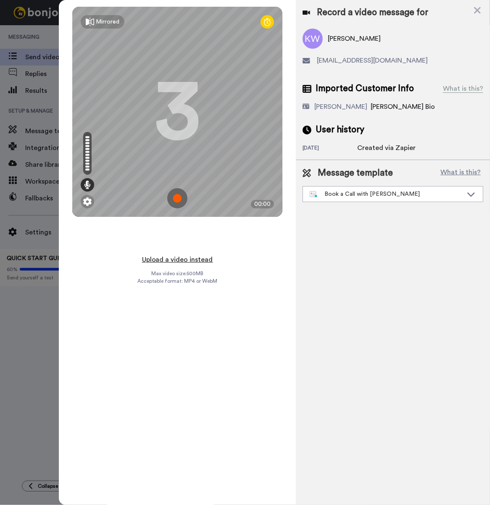
click at [209, 256] on button "Upload a video instead" at bounding box center [177, 259] width 76 height 11
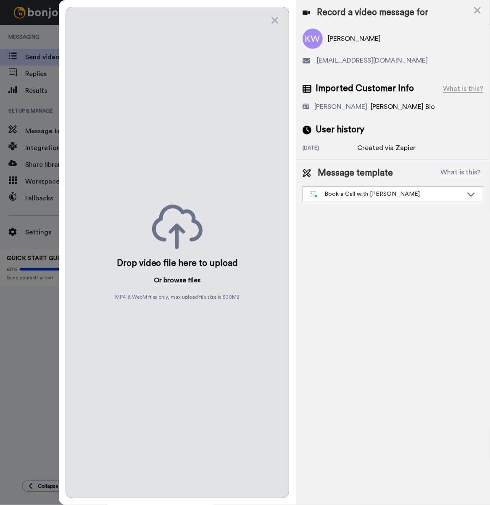
click at [175, 276] on button "browse" at bounding box center [175, 280] width 23 height 10
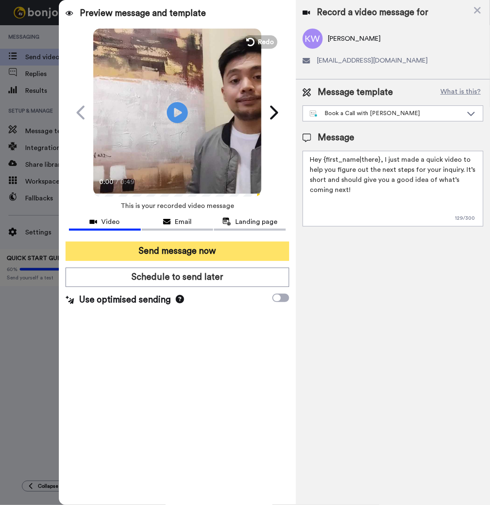
click at [190, 247] on button "Send message now" at bounding box center [178, 251] width 224 height 19
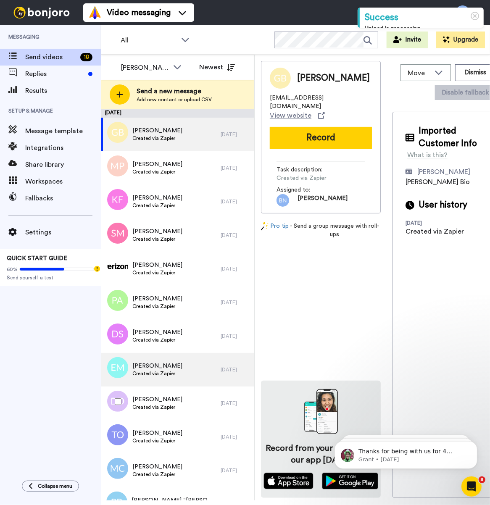
scroll to position [222, 0]
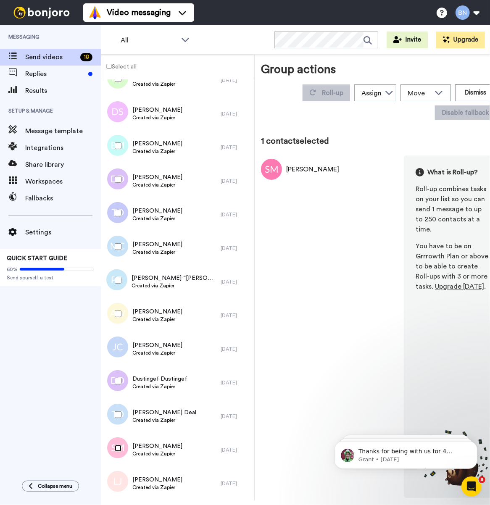
scroll to position [192, 0]
click at [473, 87] on button "Dismiss" at bounding box center [475, 92] width 40 height 17
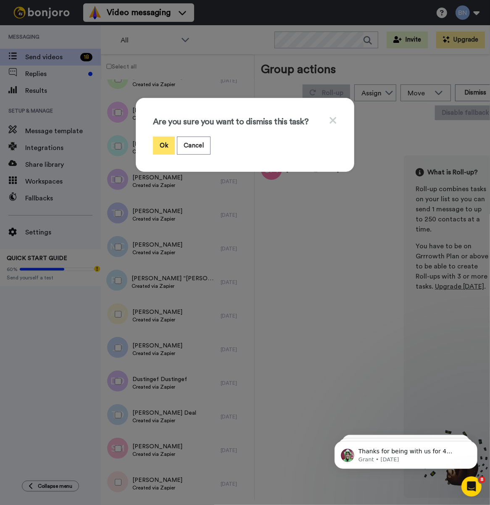
click at [158, 139] on button "Ok" at bounding box center [164, 146] width 22 height 18
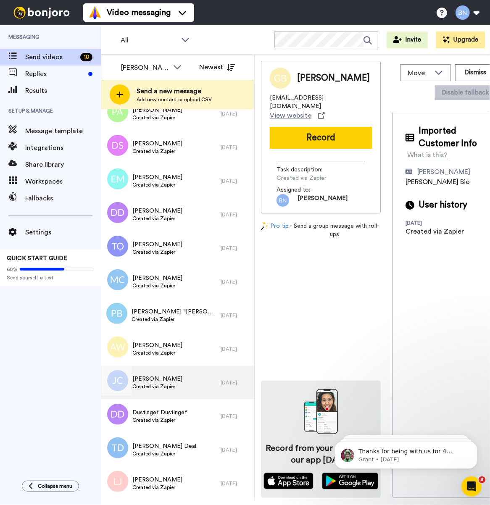
scroll to position [188, 0]
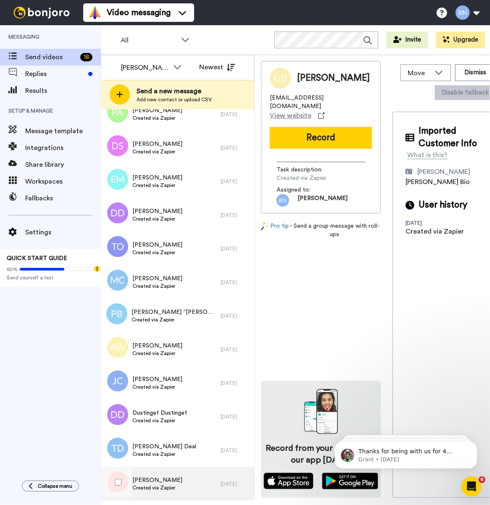
click at [190, 486] on div "Lachanna Johnson Created via Zapier" at bounding box center [161, 484] width 120 height 34
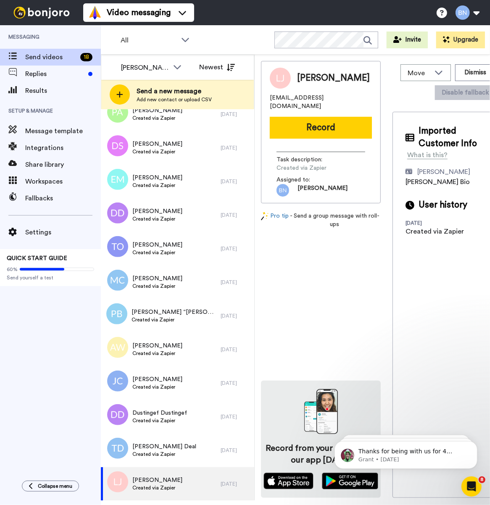
click at [336, 120] on button "Record" at bounding box center [321, 128] width 102 height 22
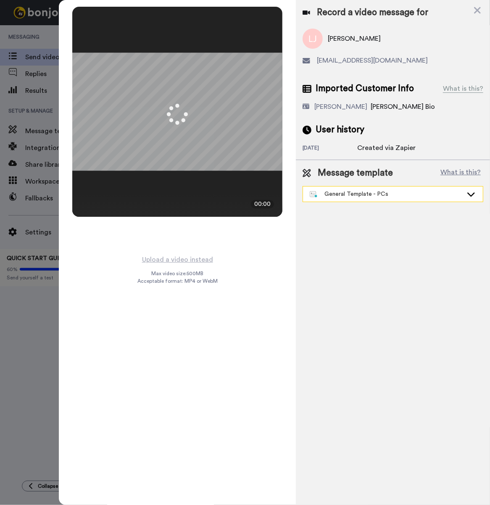
click at [356, 197] on div "General Template - PCs" at bounding box center [386, 194] width 153 height 8
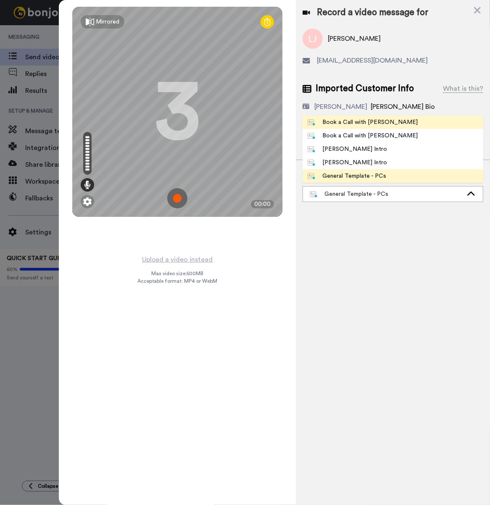
click at [356, 118] on div "Book a Call with [PERSON_NAME]" at bounding box center [363, 122] width 110 height 8
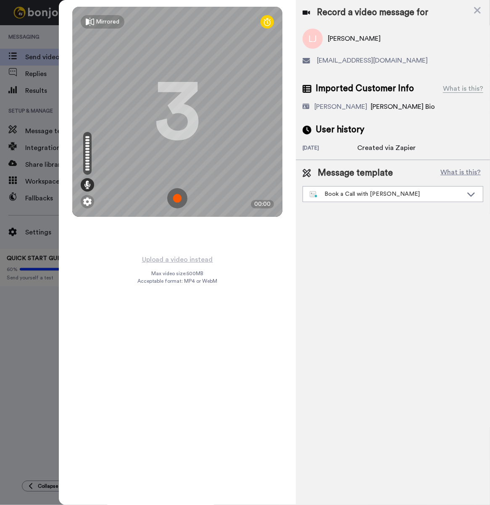
click at [203, 248] on div "Mirrored Redo 3 00:00" at bounding box center [177, 127] width 237 height 254
click at [202, 254] on button "Upload a video instead" at bounding box center [177, 259] width 76 height 11
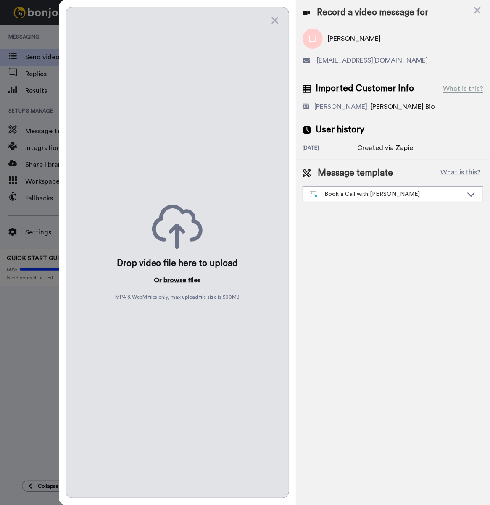
click at [180, 276] on button "browse" at bounding box center [175, 280] width 23 height 10
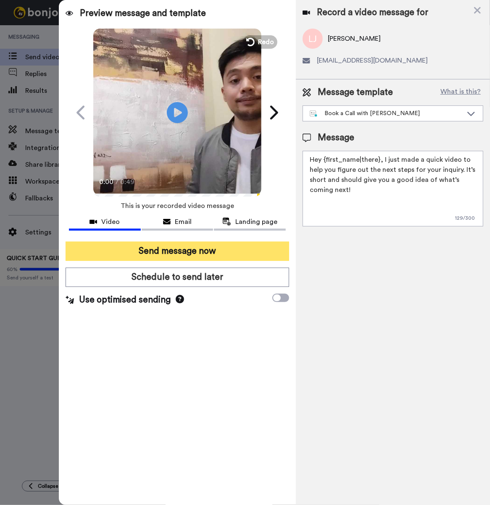
click at [179, 257] on button "Send message now" at bounding box center [178, 251] width 224 height 19
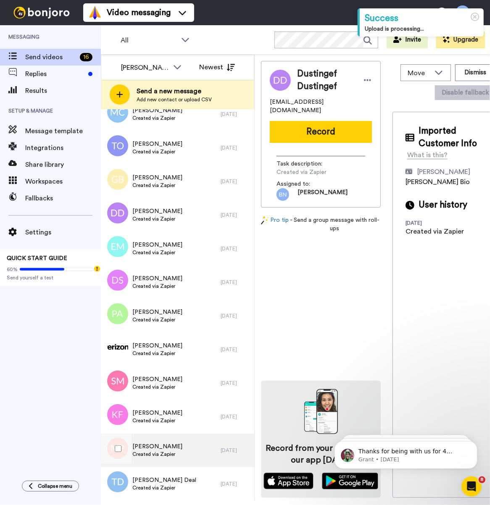
click at [193, 453] on div "[PERSON_NAME] Created via Zapier" at bounding box center [161, 451] width 120 height 34
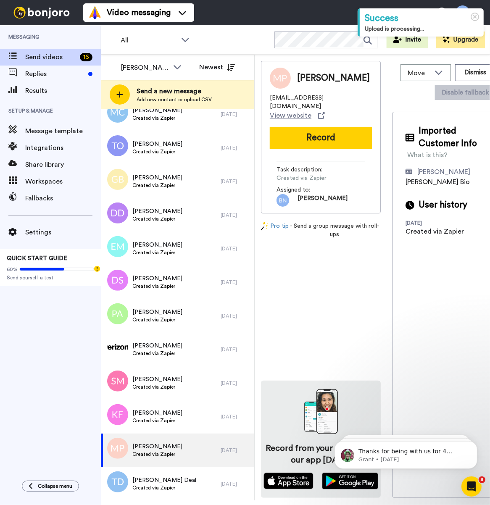
click at [295, 143] on button "Record" at bounding box center [321, 138] width 102 height 22
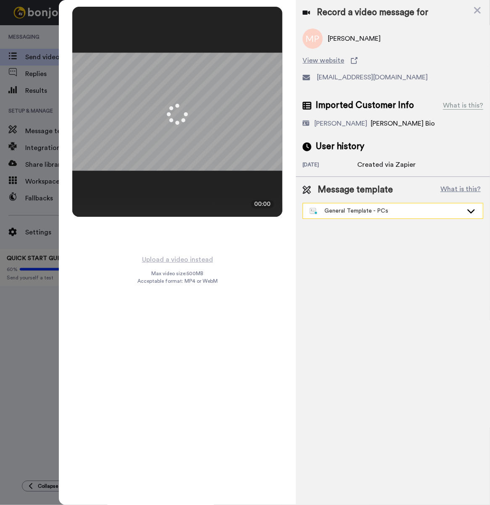
click at [336, 207] on div "General Template - PCs" at bounding box center [386, 211] width 153 height 8
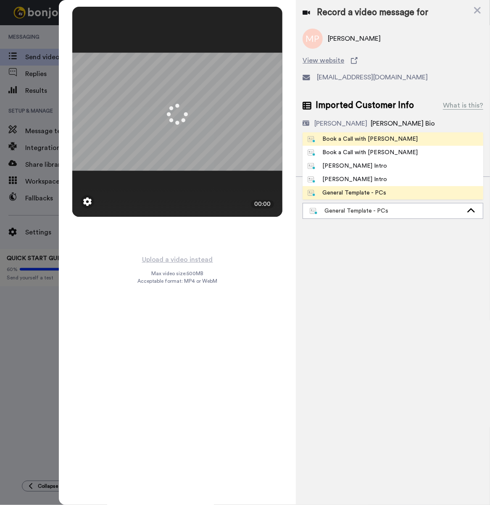
click at [360, 135] on div "Book a Call with [PERSON_NAME]" at bounding box center [363, 139] width 110 height 8
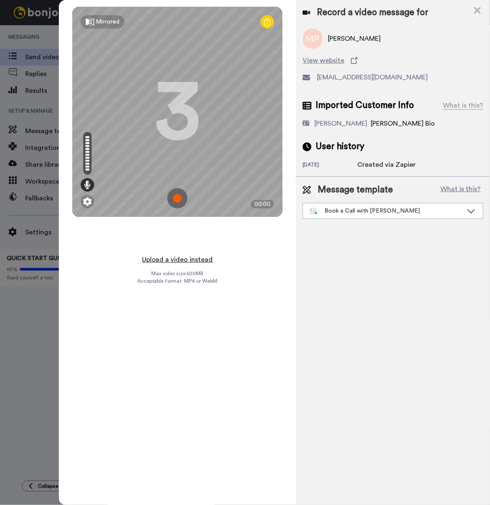
click at [197, 254] on button "Upload a video instead" at bounding box center [177, 259] width 76 height 11
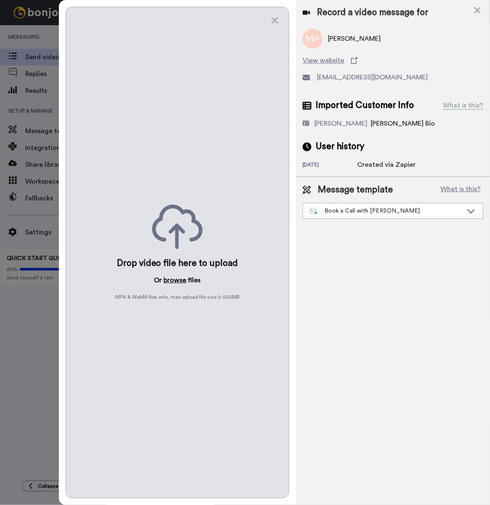
click at [181, 275] on button "browse" at bounding box center [175, 280] width 23 height 10
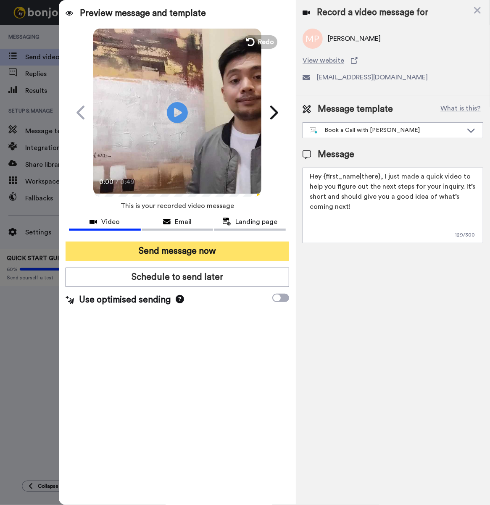
click at [136, 252] on button "Send message now" at bounding box center [178, 251] width 224 height 19
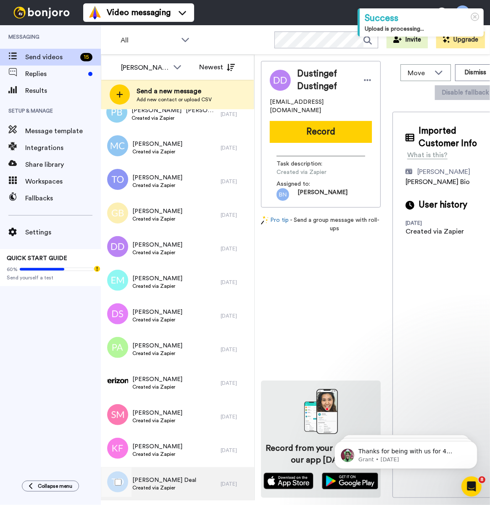
click at [169, 485] on span "Created via Zapier" at bounding box center [164, 487] width 64 height 7
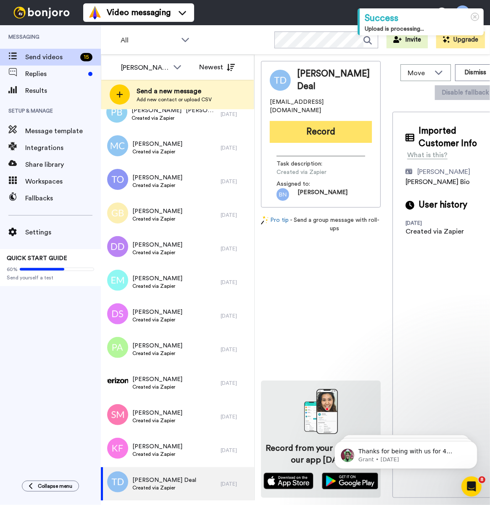
click at [323, 121] on button "Record" at bounding box center [321, 132] width 102 height 22
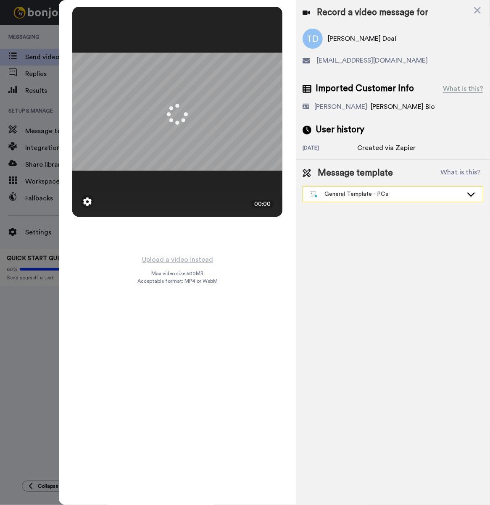
click at [341, 197] on div "General Template - PCs" at bounding box center [386, 194] width 153 height 8
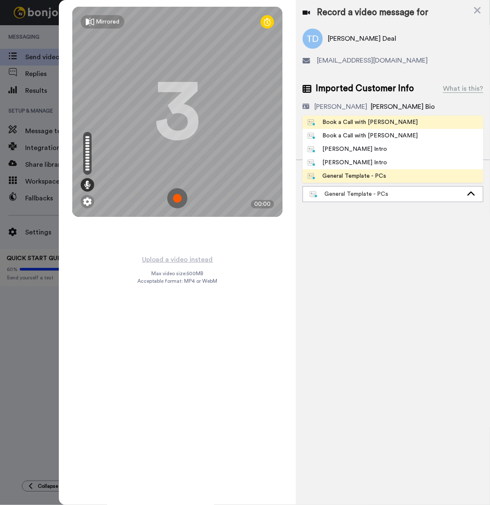
click at [349, 122] on div "Book a Call with [PERSON_NAME]" at bounding box center [363, 122] width 110 height 8
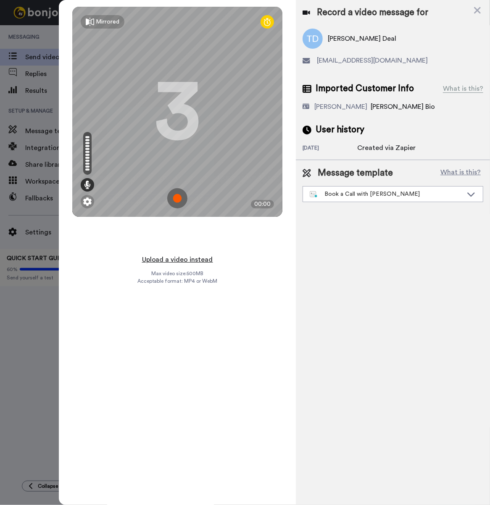
click at [183, 258] on button "Upload a video instead" at bounding box center [177, 259] width 76 height 11
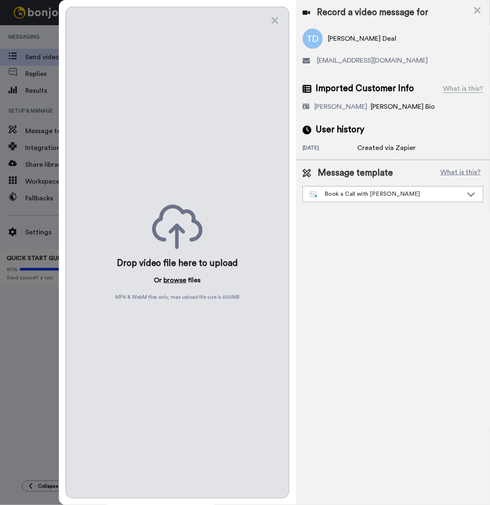
click at [183, 276] on button "browse" at bounding box center [175, 280] width 23 height 10
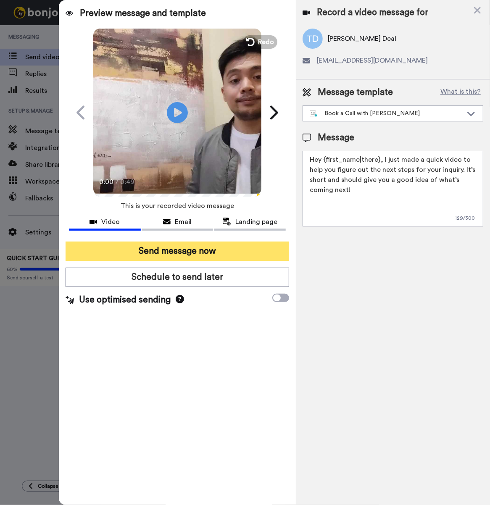
click at [135, 248] on button "Send message now" at bounding box center [178, 251] width 224 height 19
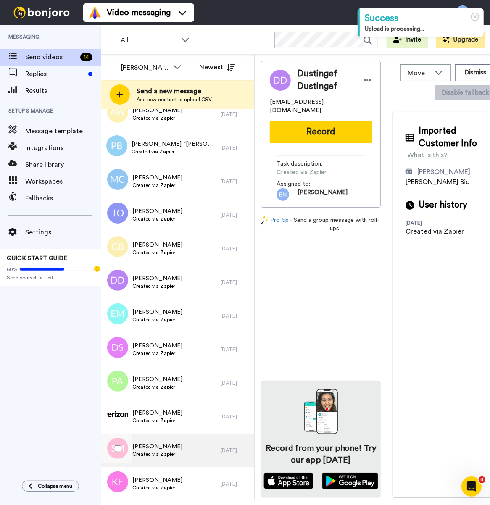
click at [168, 456] on span "Created via Zapier" at bounding box center [157, 454] width 50 height 7
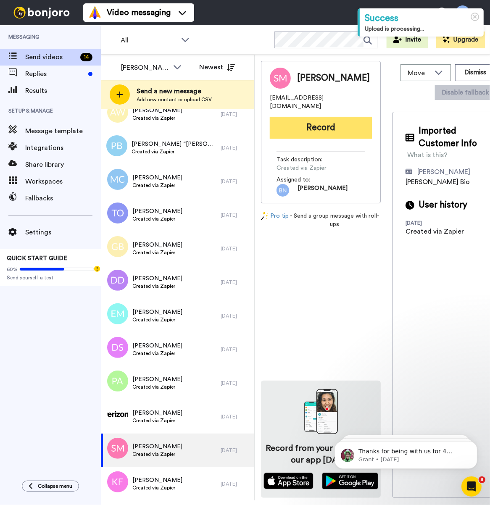
click at [292, 126] on button "Record" at bounding box center [321, 128] width 102 height 22
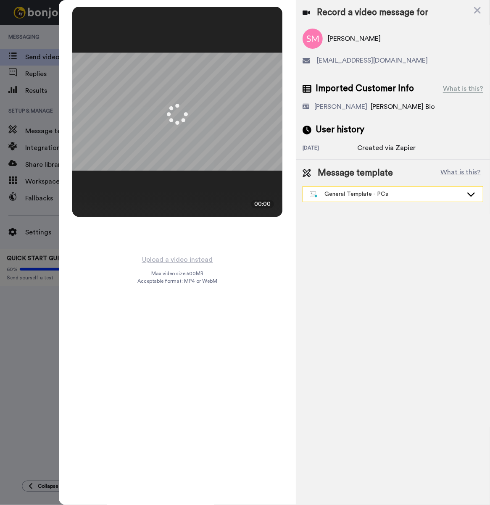
click at [347, 188] on div "General Template - PCs" at bounding box center [393, 194] width 180 height 15
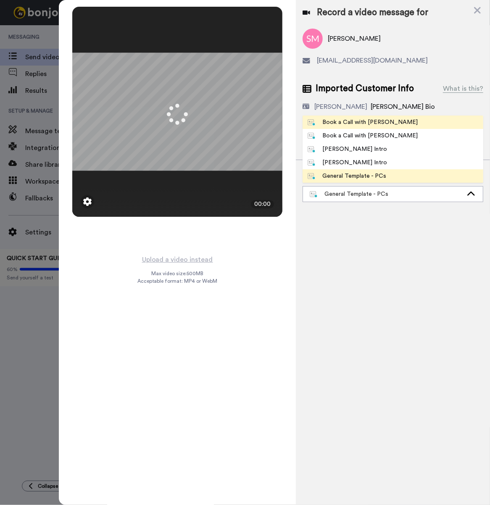
click at [335, 124] on div "Book a Call with [PERSON_NAME]" at bounding box center [363, 122] width 110 height 8
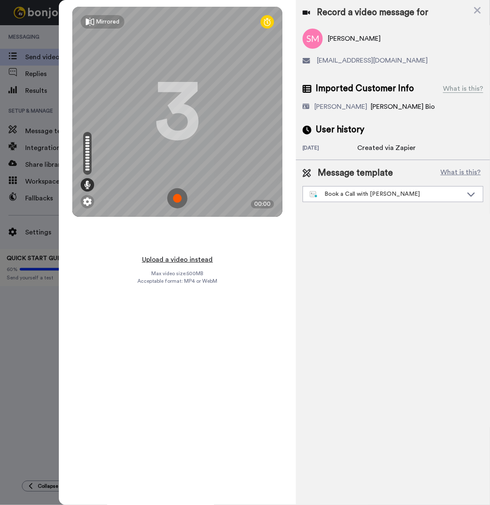
click at [174, 256] on button "Upload a video instead" at bounding box center [177, 259] width 76 height 11
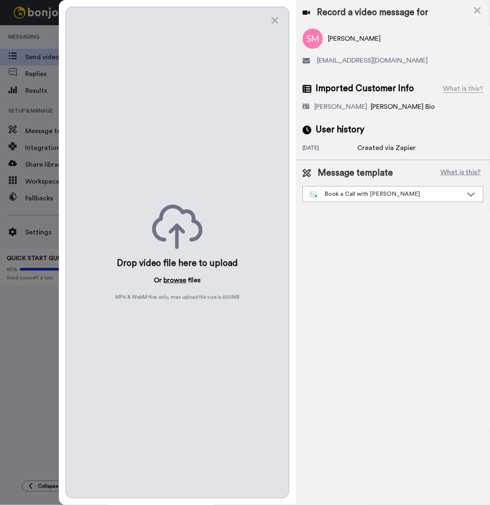
click at [172, 276] on button "browse" at bounding box center [175, 280] width 23 height 10
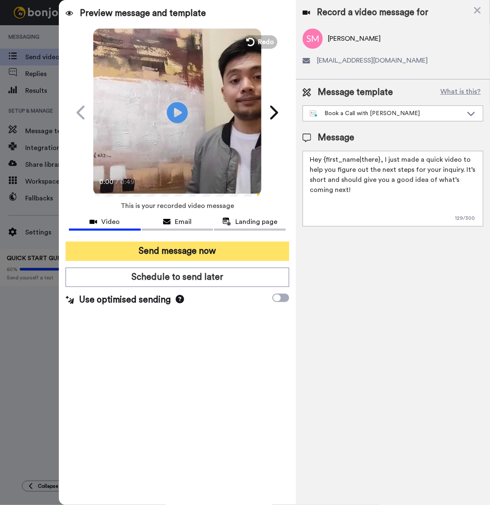
click at [178, 252] on button "Send message now" at bounding box center [178, 251] width 224 height 19
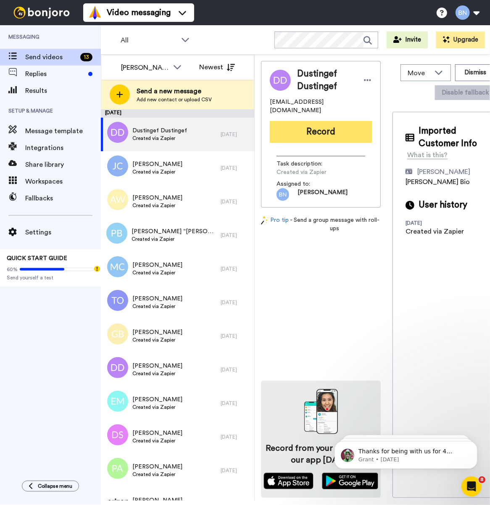
click at [333, 121] on button "Record" at bounding box center [321, 132] width 102 height 22
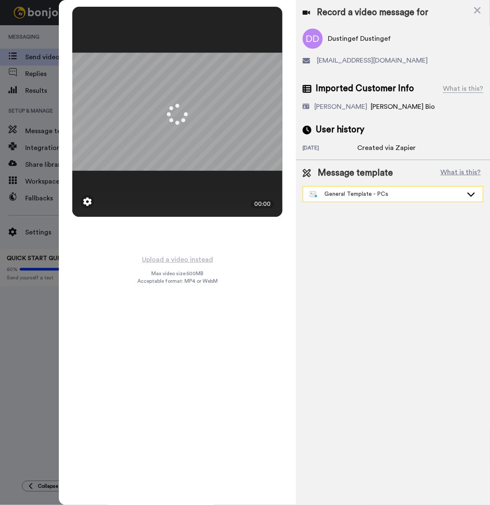
click at [405, 189] on div "General Template - PCs" at bounding box center [393, 194] width 180 height 15
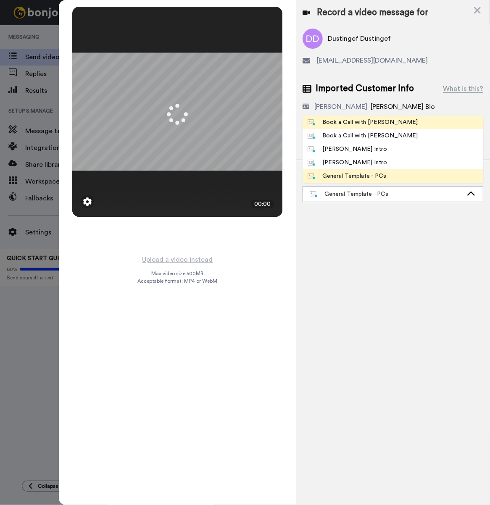
click at [358, 124] on div "Book a Call with [PERSON_NAME]" at bounding box center [363, 122] width 110 height 8
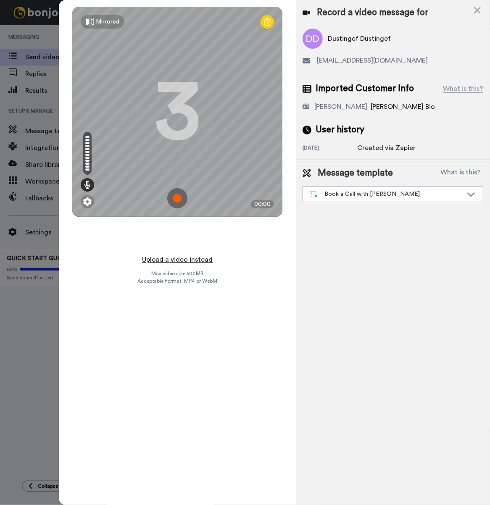
click at [186, 254] on button "Upload a video instead" at bounding box center [177, 259] width 76 height 11
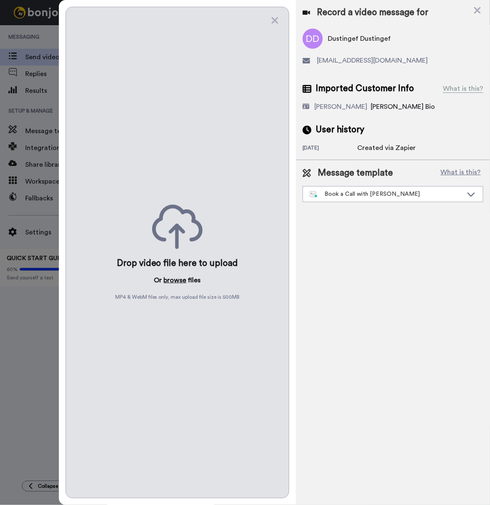
click at [178, 278] on button "browse" at bounding box center [175, 280] width 23 height 10
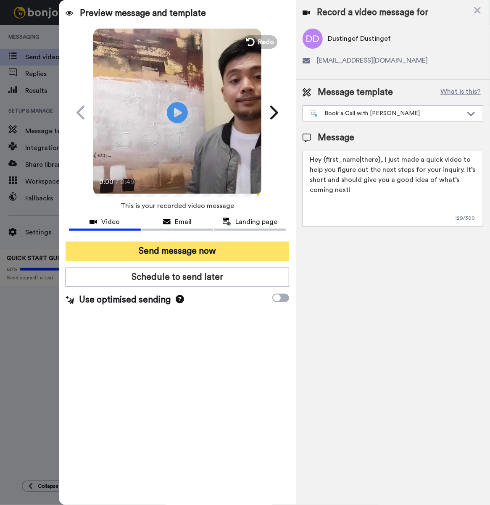
click at [177, 243] on button "Send message now" at bounding box center [178, 251] width 224 height 19
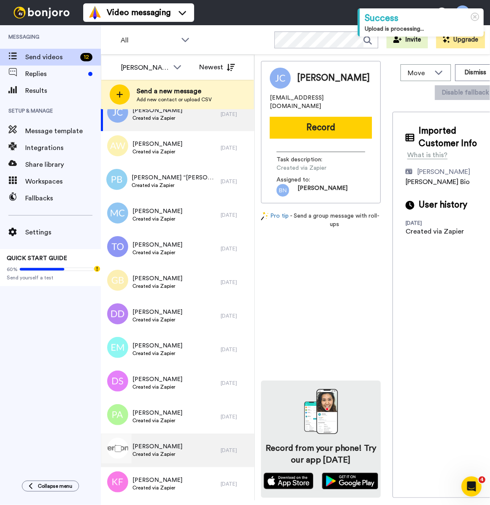
click at [190, 451] on div "[PERSON_NAME] Created via Zapier" at bounding box center [161, 451] width 120 height 34
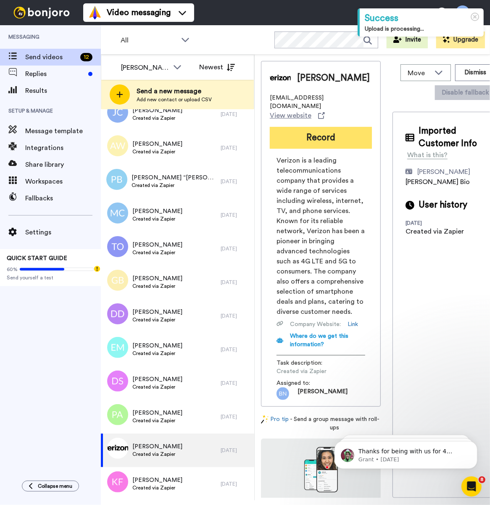
click at [337, 132] on button "Record" at bounding box center [321, 138] width 102 height 22
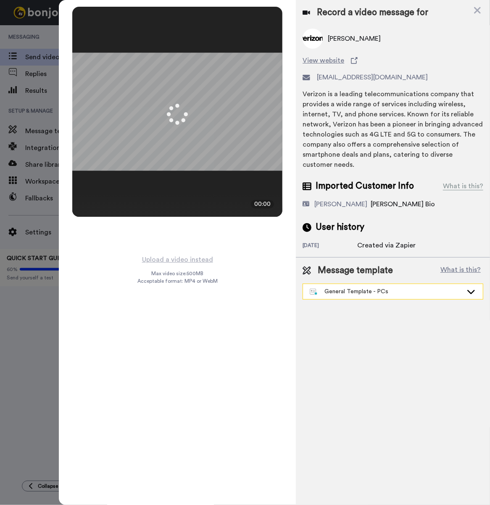
click at [372, 292] on div "General Template - PCs" at bounding box center [386, 291] width 153 height 8
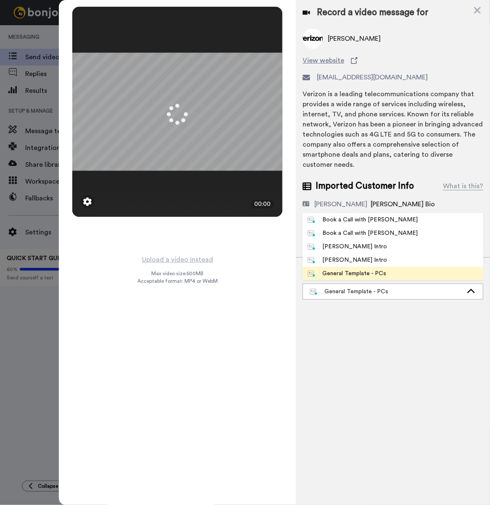
click at [342, 217] on div "Book a Call with [PERSON_NAME]" at bounding box center [363, 220] width 110 height 8
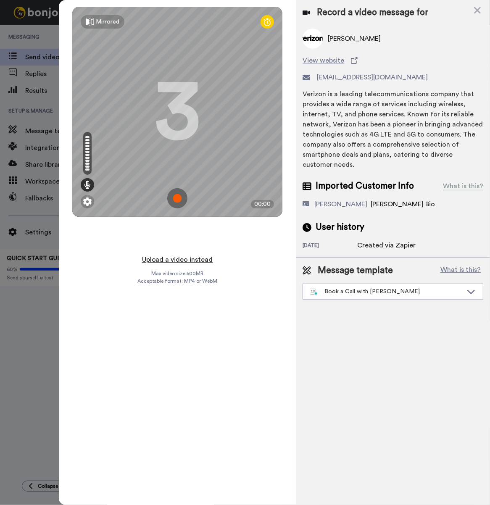
click at [153, 255] on button "Upload a video instead" at bounding box center [177, 259] width 76 height 11
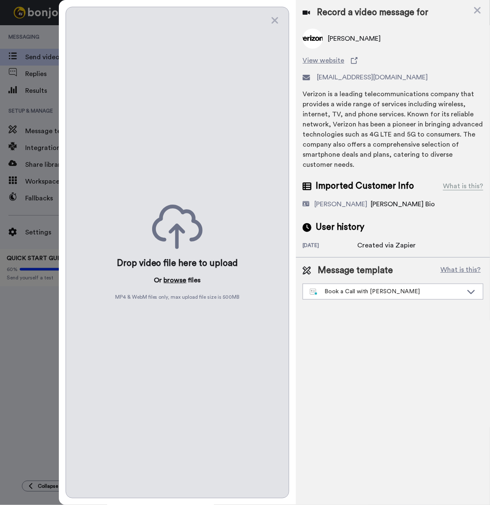
click at [175, 278] on button "browse" at bounding box center [175, 280] width 23 height 10
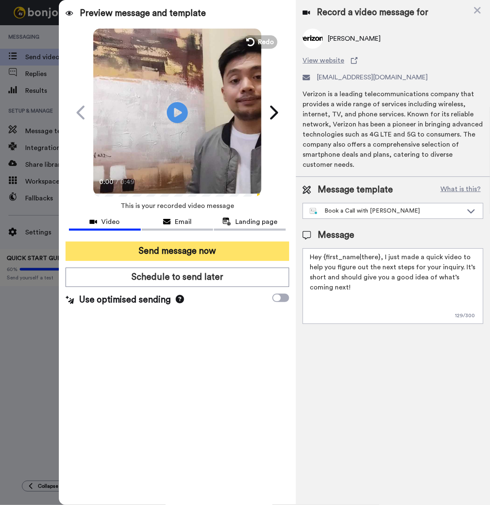
click at [230, 256] on button "Send message now" at bounding box center [178, 251] width 224 height 19
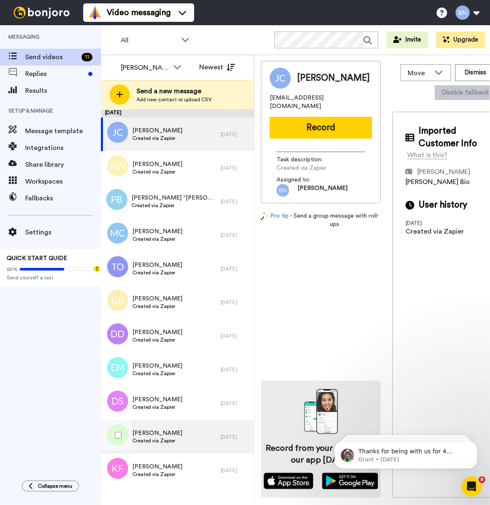
click at [169, 444] on div "[PERSON_NAME] Created via Zapier" at bounding box center [157, 437] width 50 height 16
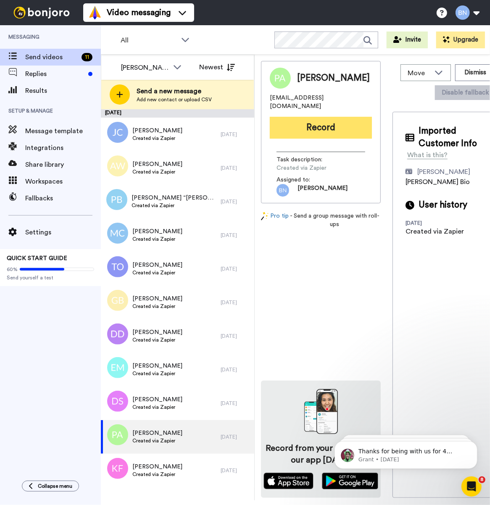
click at [318, 125] on button "Record" at bounding box center [321, 128] width 102 height 22
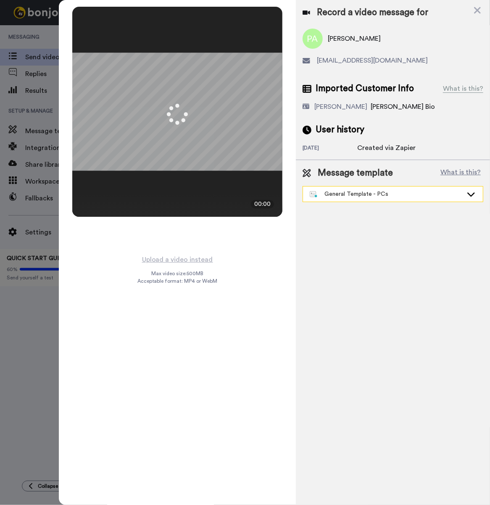
click at [375, 190] on div "General Template - PCs" at bounding box center [386, 194] width 153 height 8
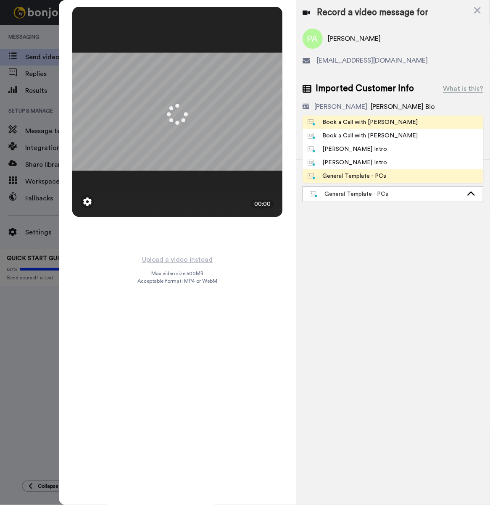
click at [370, 122] on div "Book a Call with [PERSON_NAME]" at bounding box center [363, 122] width 110 height 8
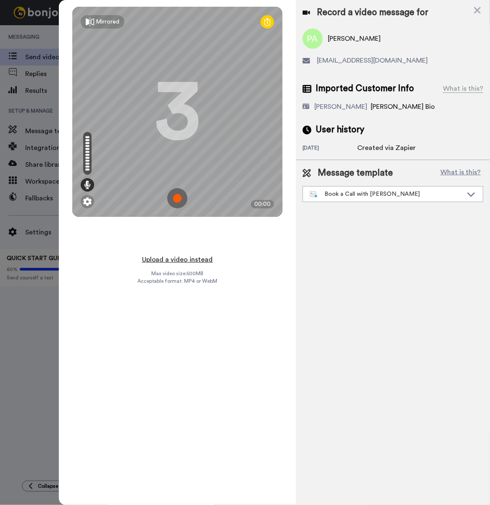
click at [179, 254] on button "Upload a video instead" at bounding box center [177, 259] width 76 height 11
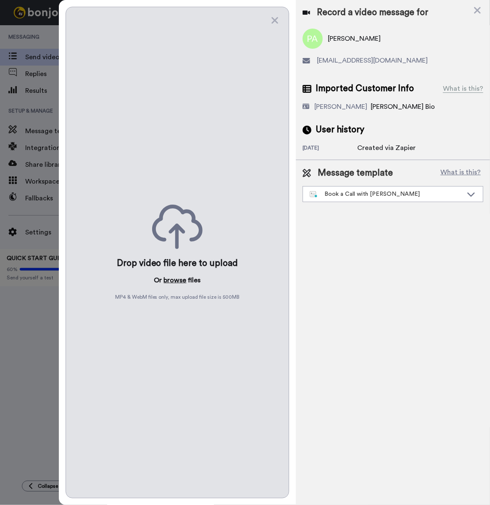
click at [167, 278] on button "browse" at bounding box center [175, 280] width 23 height 10
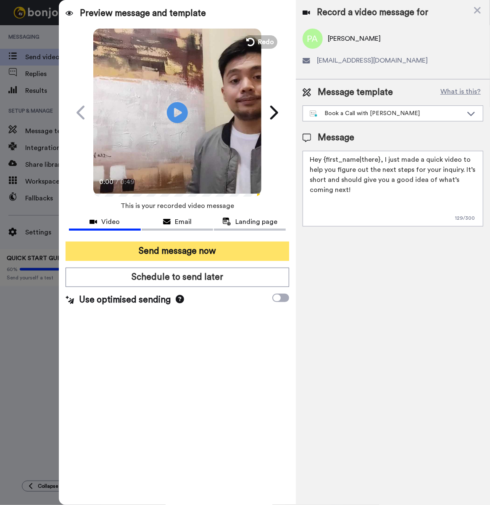
click at [270, 249] on button "Send message now" at bounding box center [178, 251] width 224 height 19
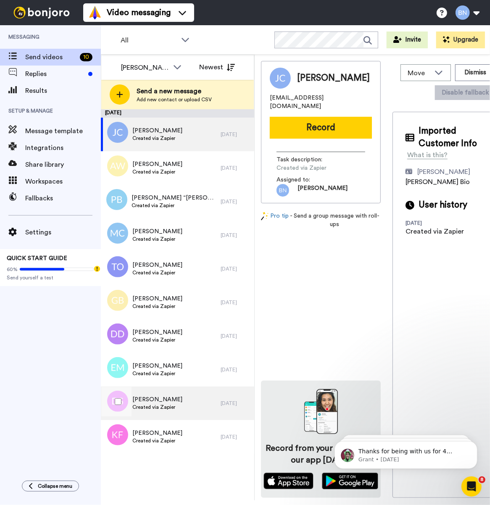
click at [182, 404] on span "Created via Zapier" at bounding box center [157, 407] width 50 height 7
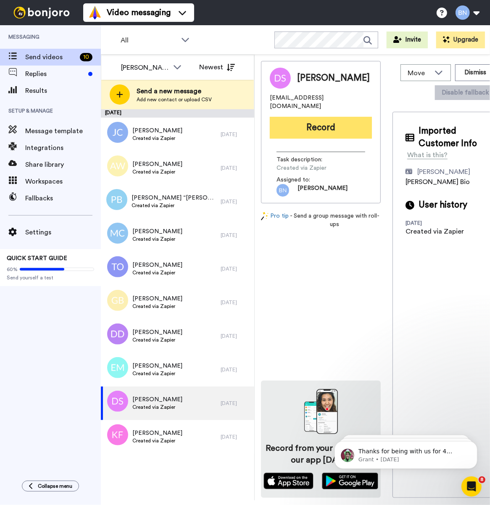
click at [303, 122] on button "Record" at bounding box center [321, 128] width 102 height 22
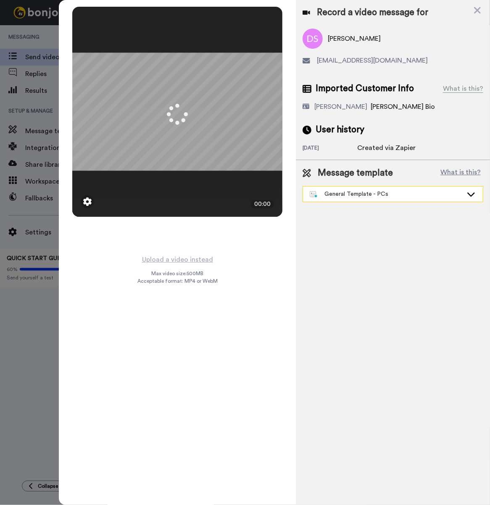
click at [353, 202] on div "General Template - PCs" at bounding box center [393, 194] width 180 height 15
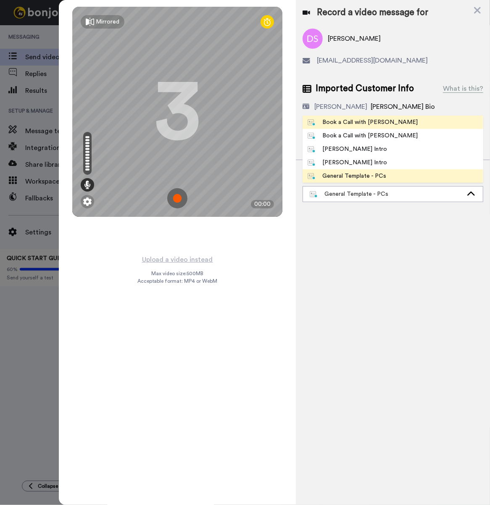
click at [368, 118] on div "Book a Call with [PERSON_NAME]" at bounding box center [363, 122] width 110 height 8
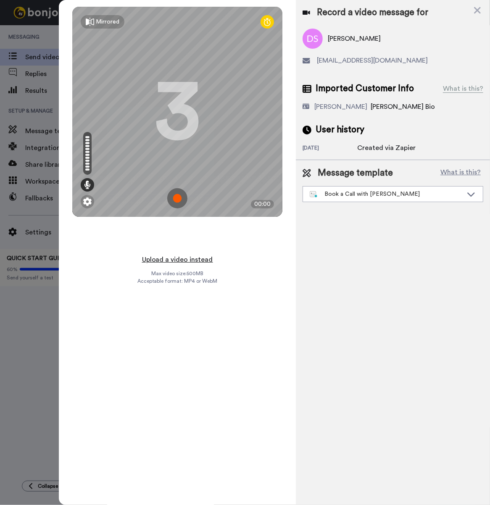
click at [190, 254] on button "Upload a video instead" at bounding box center [177, 259] width 76 height 11
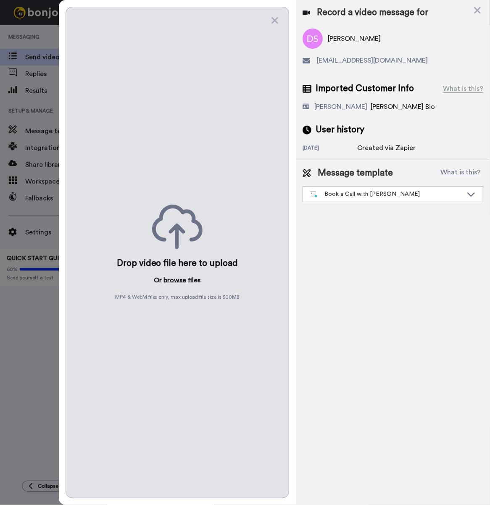
click at [181, 276] on button "browse" at bounding box center [175, 280] width 23 height 10
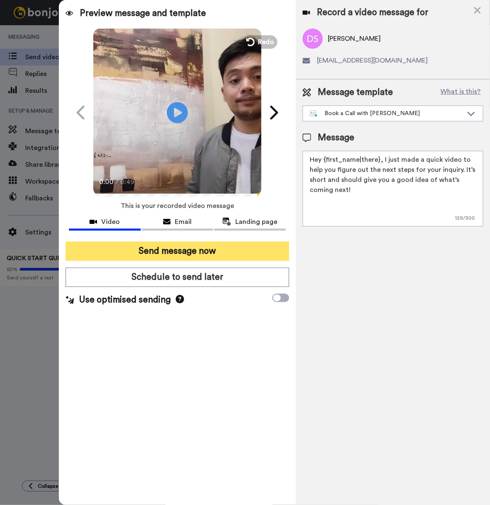
click at [158, 248] on button "Send message now" at bounding box center [178, 251] width 224 height 19
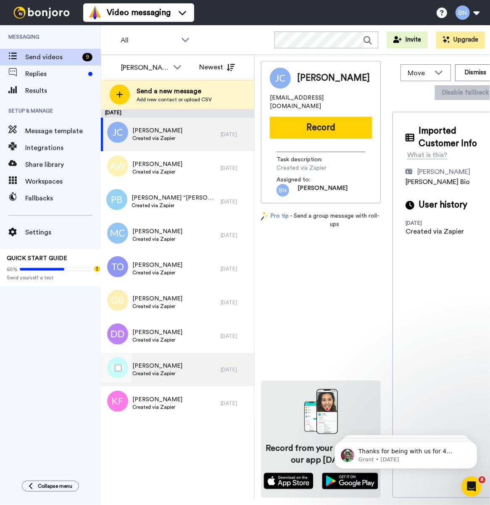
click at [177, 376] on div "Ella Mcanally Created via Zapier" at bounding box center [161, 370] width 120 height 34
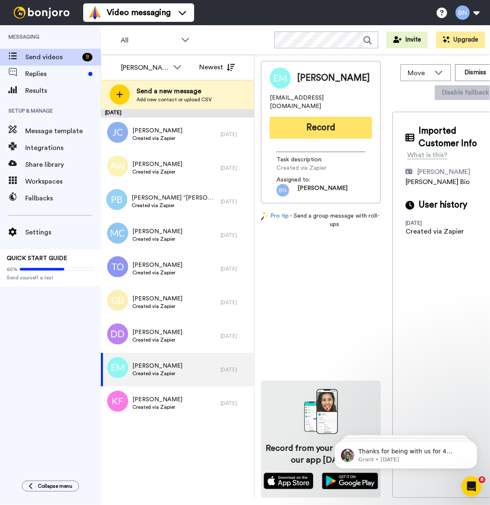
click at [318, 117] on button "Record" at bounding box center [321, 128] width 102 height 22
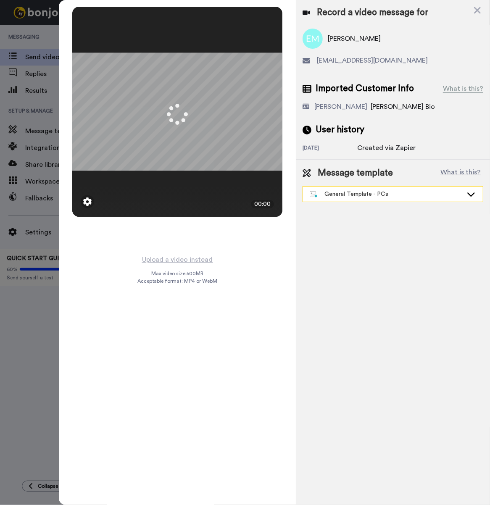
click at [353, 202] on div "General Template - PCs" at bounding box center [393, 194] width 180 height 15
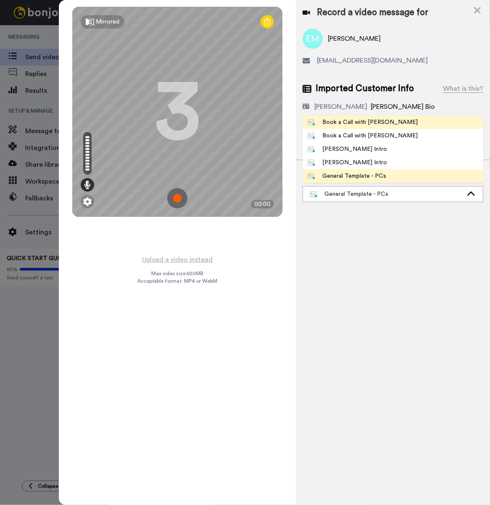
click at [385, 119] on span "Book a Call with [PERSON_NAME]" at bounding box center [362, 122] width 120 height 8
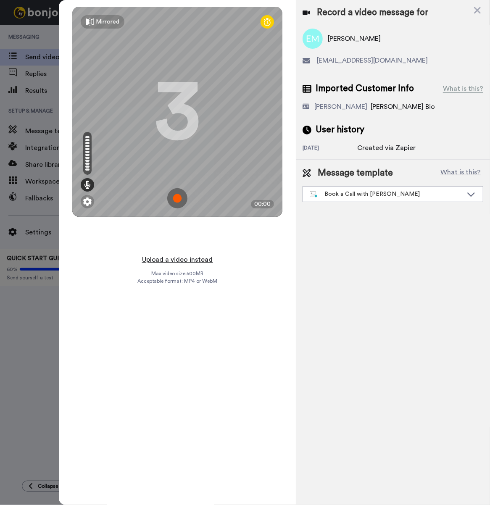
click at [200, 254] on button "Upload a video instead" at bounding box center [177, 259] width 76 height 11
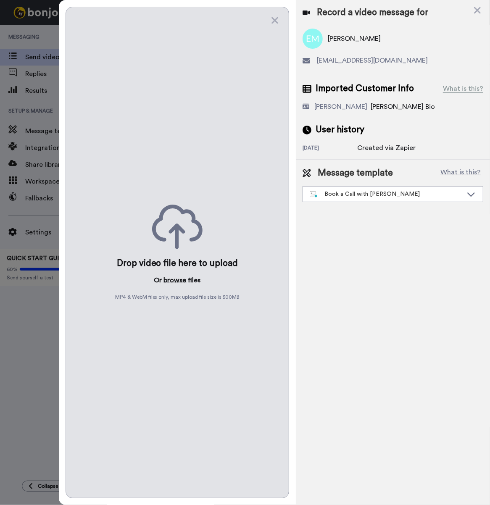
click at [176, 279] on button "browse" at bounding box center [175, 280] width 23 height 10
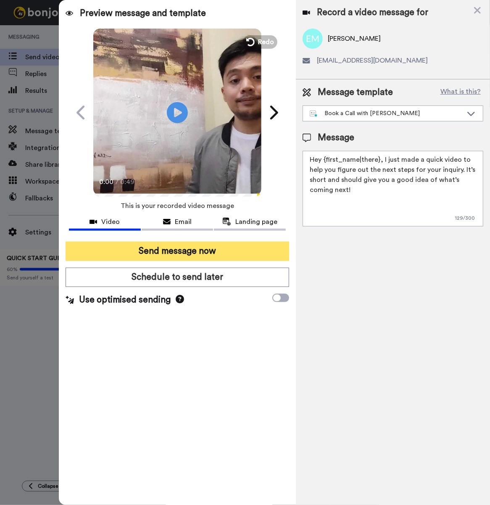
click at [198, 256] on button "Send message now" at bounding box center [178, 251] width 224 height 19
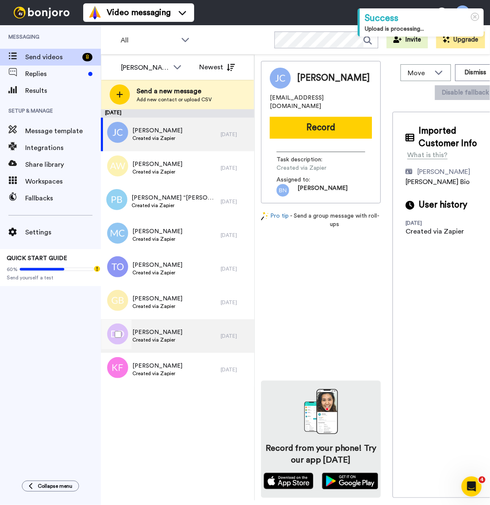
click at [192, 328] on div "[PERSON_NAME] Created via Zapier" at bounding box center [161, 336] width 120 height 34
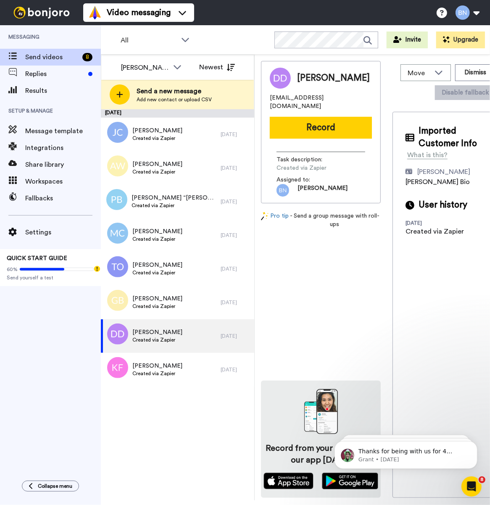
click at [310, 131] on button "Record" at bounding box center [321, 128] width 102 height 22
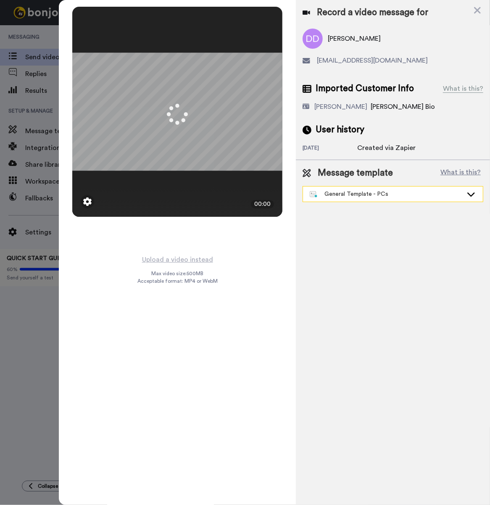
click at [396, 200] on div "General Template - PCs" at bounding box center [393, 194] width 180 height 15
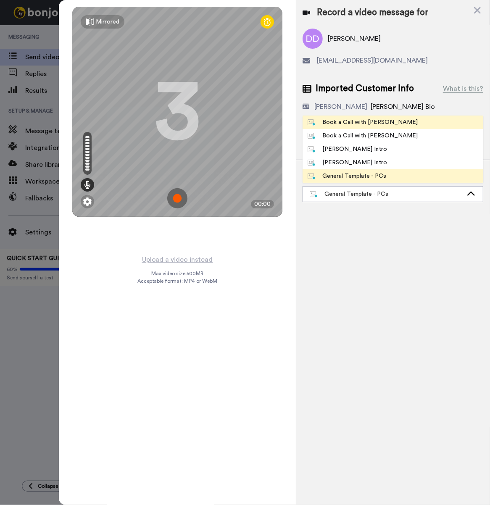
click at [384, 118] on li "Book a Call with [PERSON_NAME]" at bounding box center [392, 122] width 181 height 13
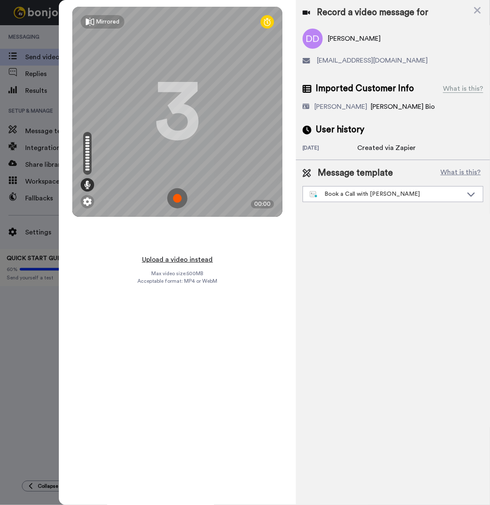
click at [208, 254] on button "Upload a video instead" at bounding box center [177, 259] width 76 height 11
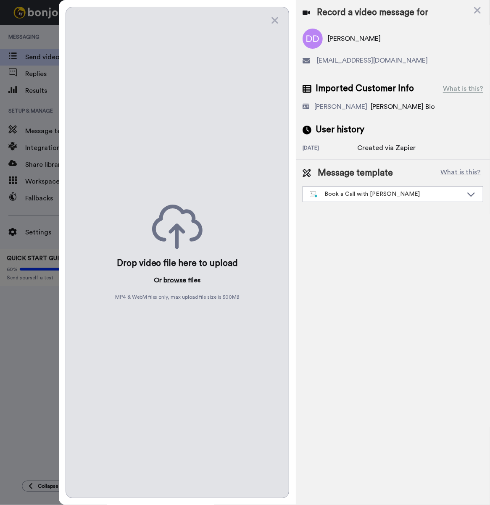
click at [184, 275] on button "browse" at bounding box center [175, 280] width 23 height 10
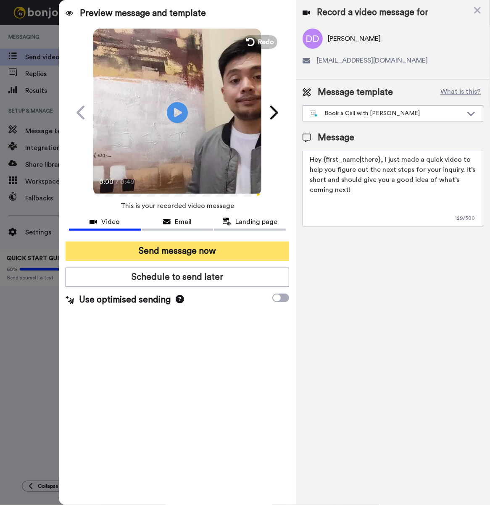
click at [225, 246] on button "Send message now" at bounding box center [178, 251] width 224 height 19
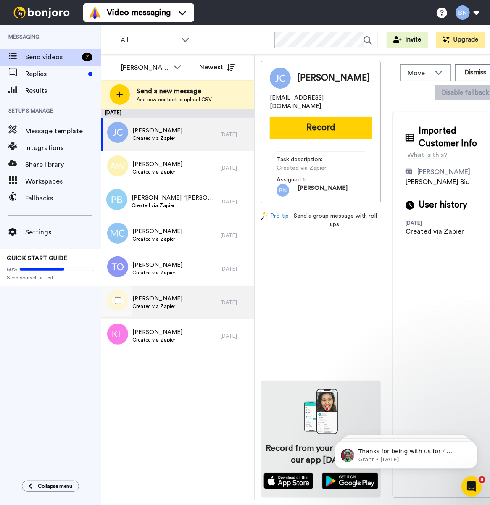
click at [154, 311] on div "[PERSON_NAME] Created via Zapier" at bounding box center [161, 303] width 120 height 34
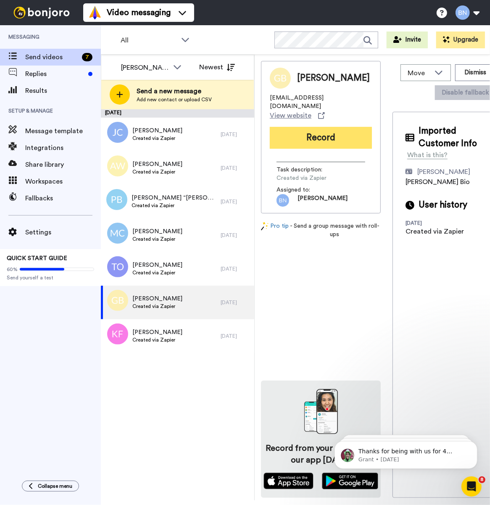
click at [324, 127] on button "Record" at bounding box center [321, 138] width 102 height 22
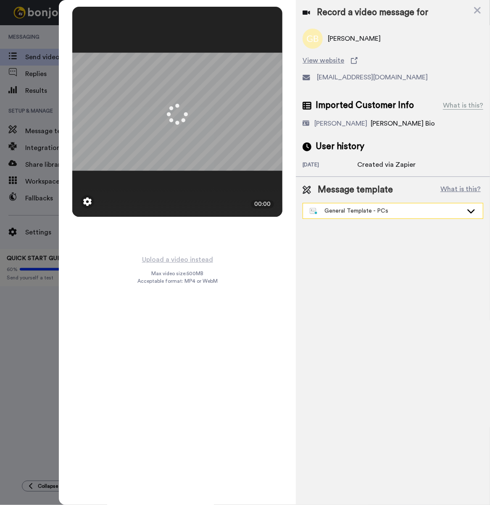
click at [364, 210] on div "General Template - PCs" at bounding box center [386, 211] width 153 height 8
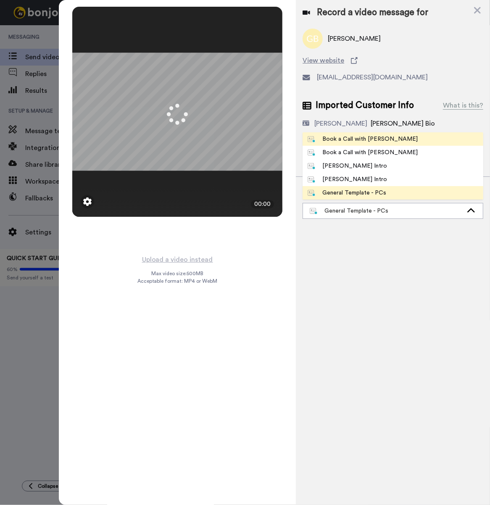
click at [374, 144] on li "Book a Call with [PERSON_NAME]" at bounding box center [392, 138] width 181 height 13
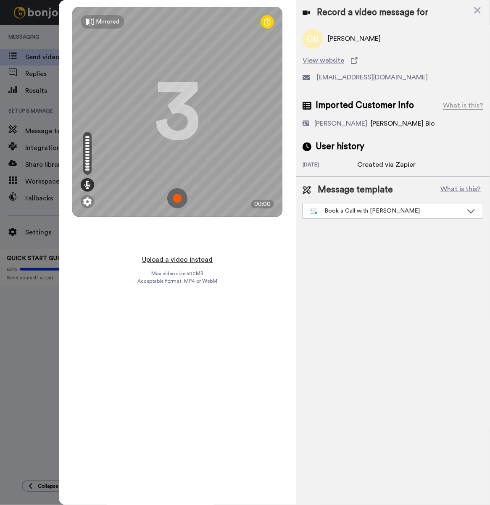
click at [196, 254] on button "Upload a video instead" at bounding box center [177, 259] width 76 height 11
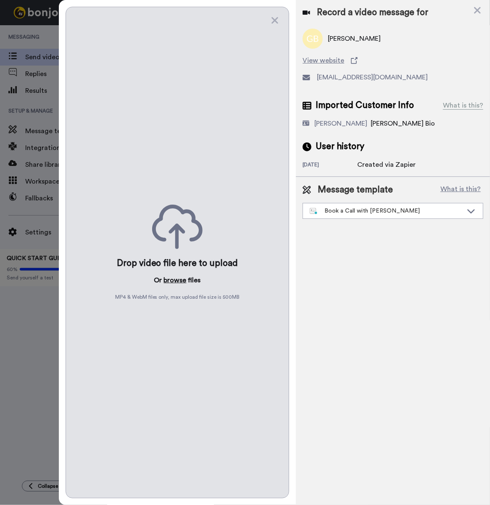
click at [179, 277] on button "browse" at bounding box center [175, 280] width 23 height 10
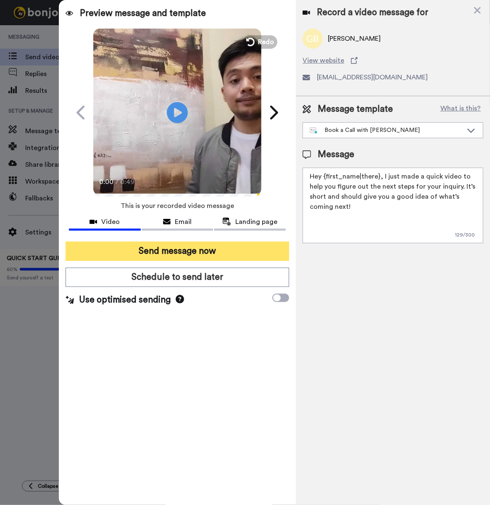
click at [203, 258] on button "Send message now" at bounding box center [178, 251] width 224 height 19
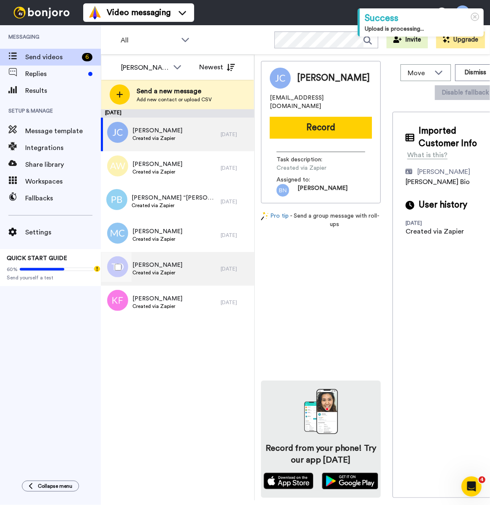
click at [153, 265] on span "[PERSON_NAME]" at bounding box center [157, 265] width 50 height 8
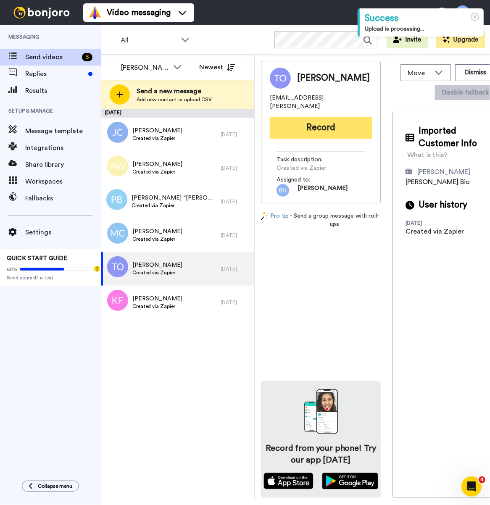
click at [353, 119] on button "Record" at bounding box center [321, 128] width 102 height 22
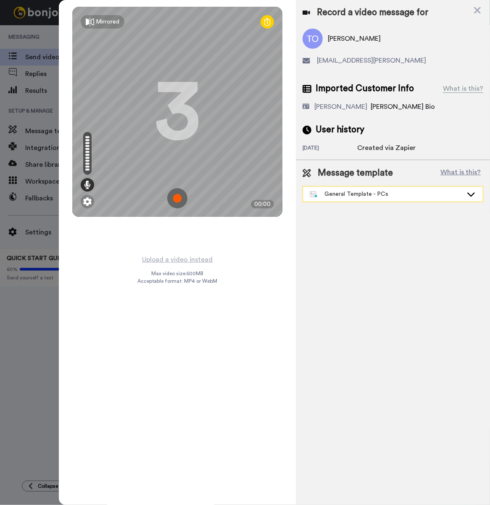
click at [378, 195] on div "General Template - PCs" at bounding box center [386, 194] width 153 height 8
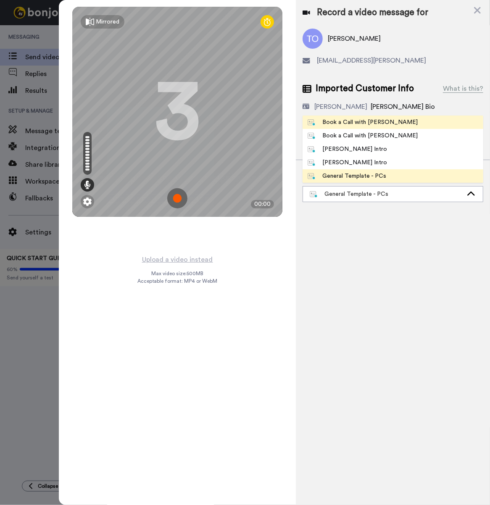
click at [374, 124] on div "Book a Call with [PERSON_NAME]" at bounding box center [363, 122] width 110 height 8
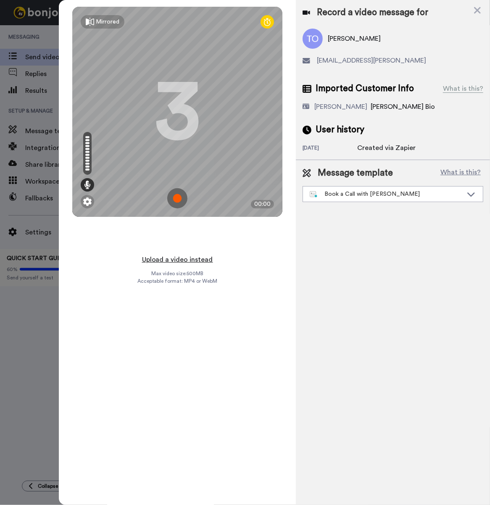
click at [206, 254] on button "Upload a video instead" at bounding box center [177, 259] width 76 height 11
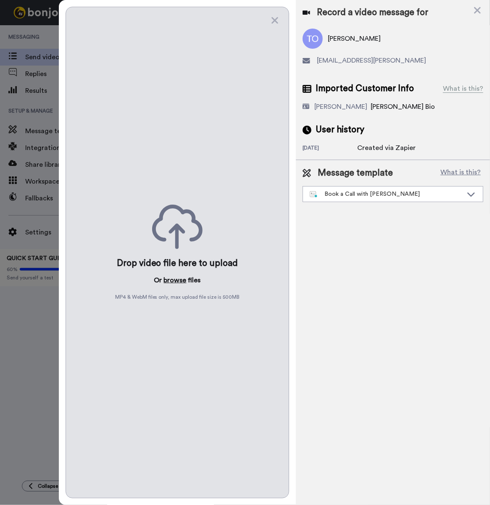
click at [177, 278] on button "browse" at bounding box center [175, 280] width 23 height 10
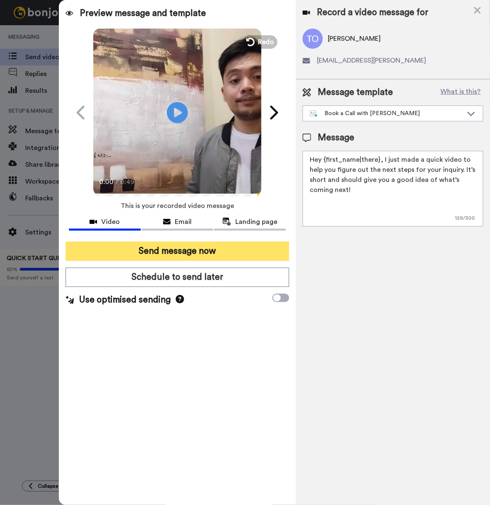
click at [167, 255] on button "Send message now" at bounding box center [178, 251] width 224 height 19
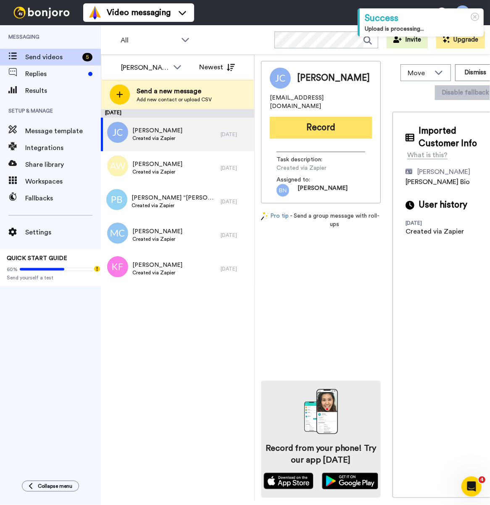
click at [345, 121] on button "Record" at bounding box center [321, 128] width 102 height 22
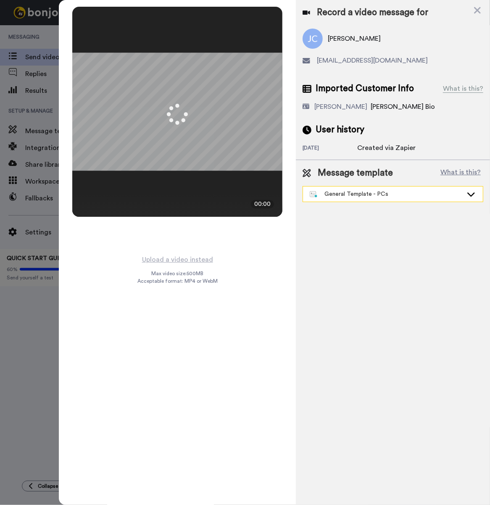
click at [385, 196] on div "General Template - PCs" at bounding box center [386, 194] width 153 height 8
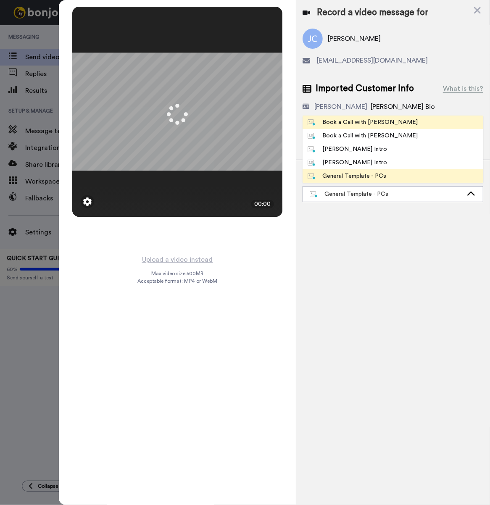
click at [344, 124] on div "Book a Call with [PERSON_NAME]" at bounding box center [363, 122] width 110 height 8
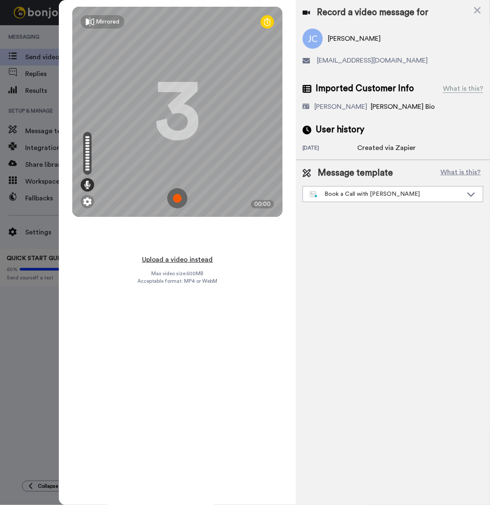
click at [190, 254] on button "Upload a video instead" at bounding box center [177, 259] width 76 height 11
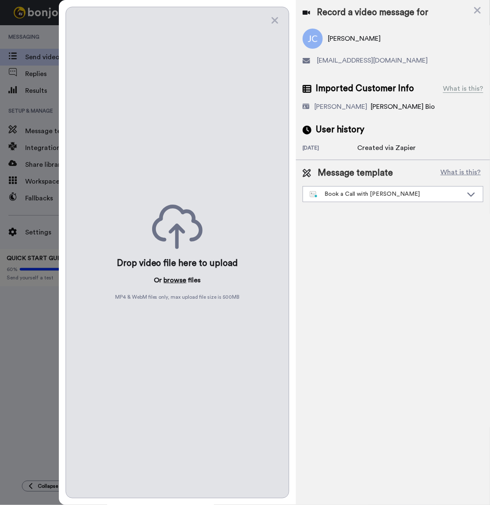
click at [173, 280] on button "browse" at bounding box center [175, 280] width 23 height 10
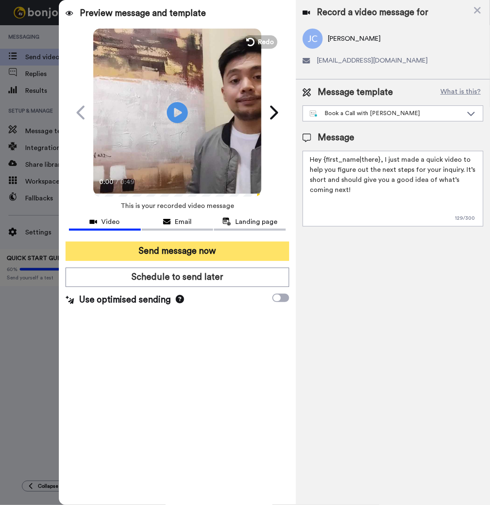
click at [129, 251] on button "Send message now" at bounding box center [178, 251] width 224 height 19
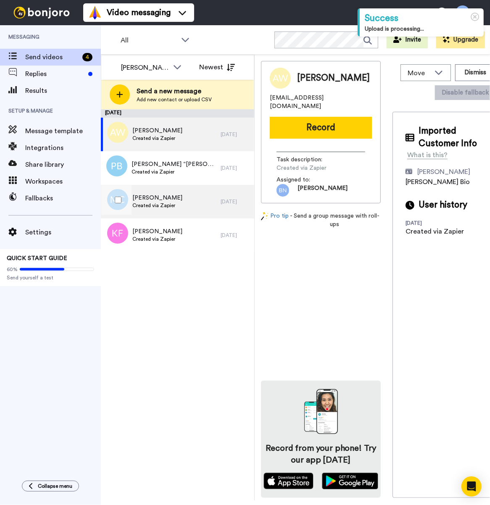
click at [185, 207] on div "[PERSON_NAME] Created via Zapier" at bounding box center [161, 202] width 120 height 34
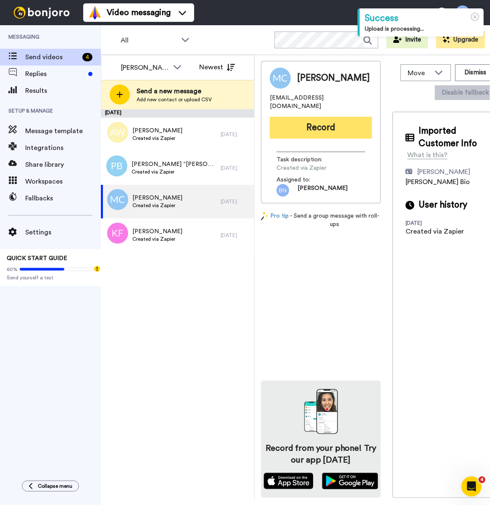
click at [311, 122] on button "Record" at bounding box center [321, 128] width 102 height 22
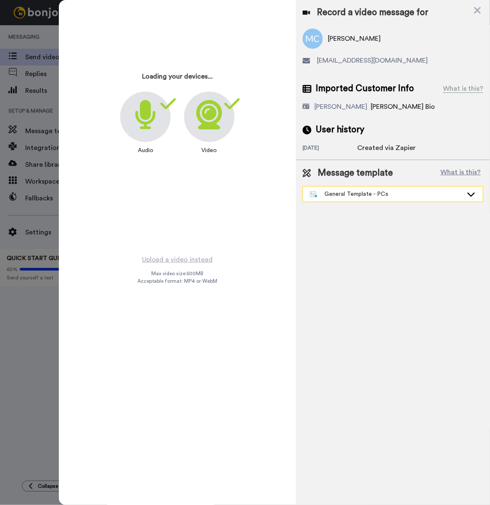
click at [341, 202] on div "General Template - PCs" at bounding box center [393, 194] width 180 height 15
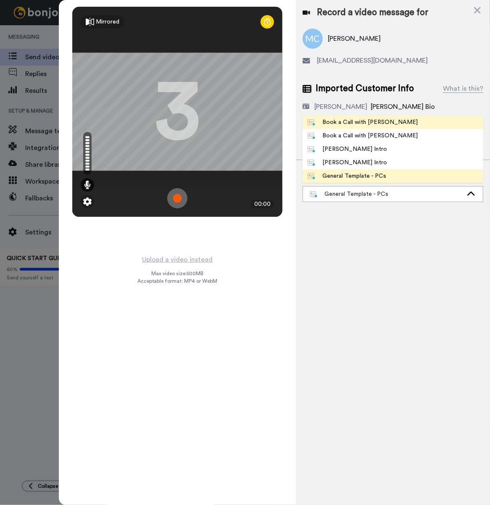
click at [398, 118] on li "Book a Call with [PERSON_NAME]" at bounding box center [392, 122] width 181 height 13
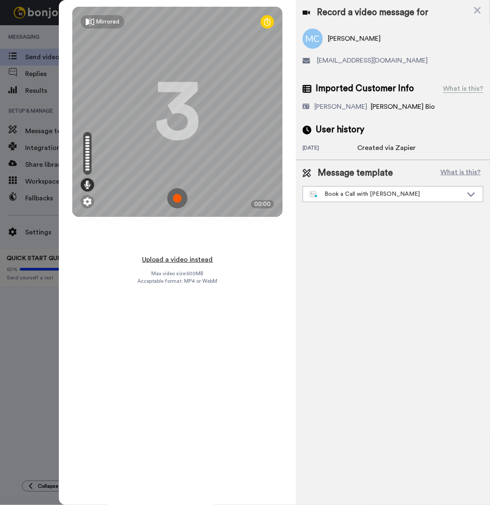
drag, startPoint x: 176, startPoint y: 260, endPoint x: 181, endPoint y: 260, distance: 4.6
click at [178, 260] on button "Upload a video instead" at bounding box center [177, 259] width 76 height 11
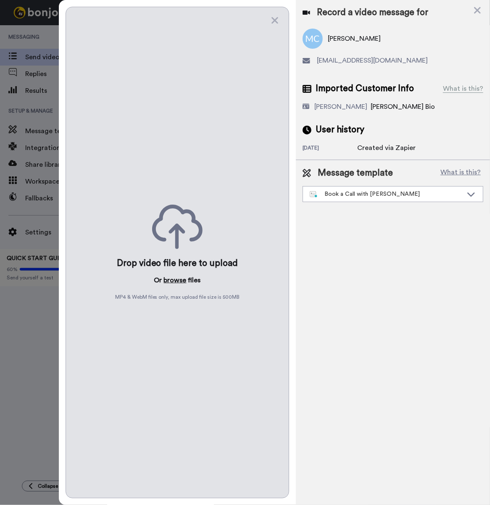
click at [172, 278] on button "browse" at bounding box center [175, 280] width 23 height 10
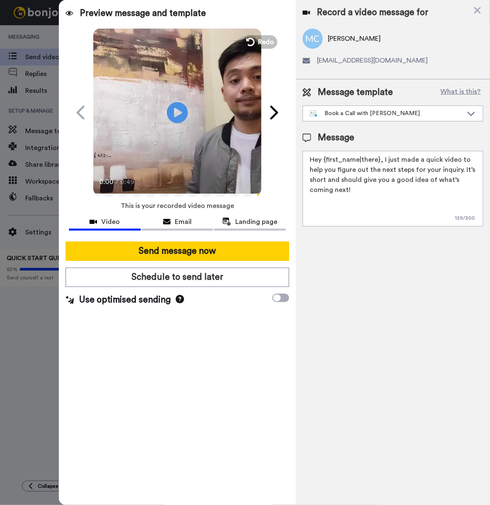
click at [213, 257] on button "Send message now" at bounding box center [178, 251] width 224 height 19
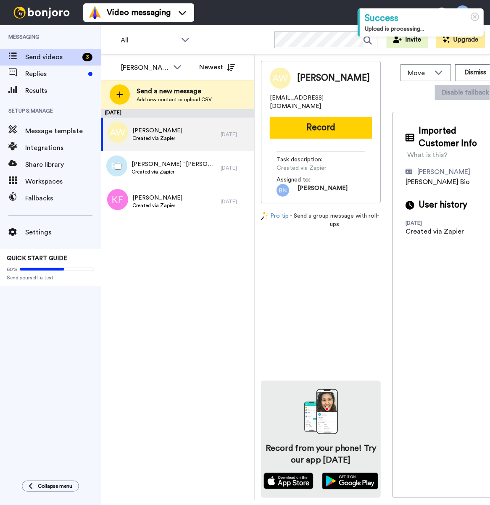
click at [207, 174] on div "[PERSON_NAME] “[PERSON_NAME]” [PERSON_NAME] Created via Zapier" at bounding box center [161, 168] width 120 height 34
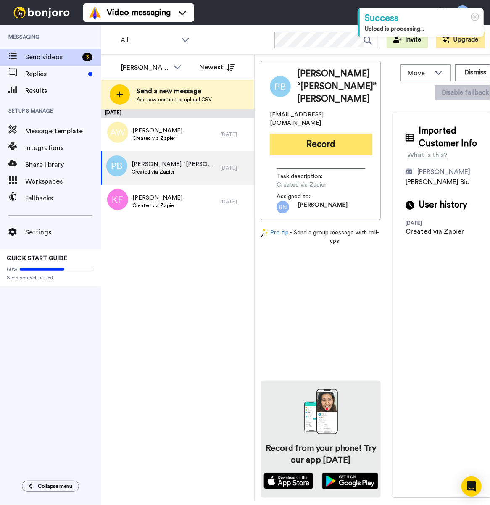
click at [338, 134] on button "Record" at bounding box center [321, 145] width 102 height 22
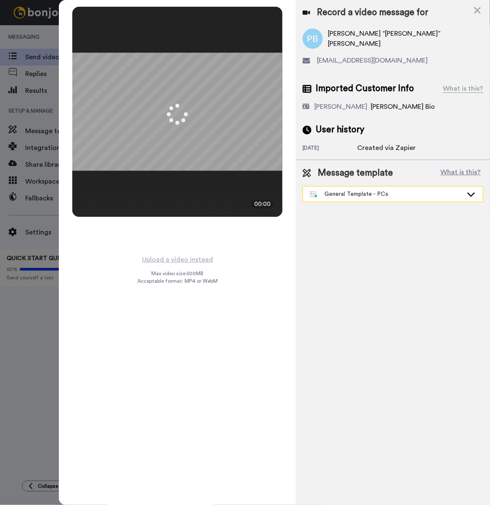
click at [374, 196] on div "General Template - PCs" at bounding box center [386, 194] width 153 height 8
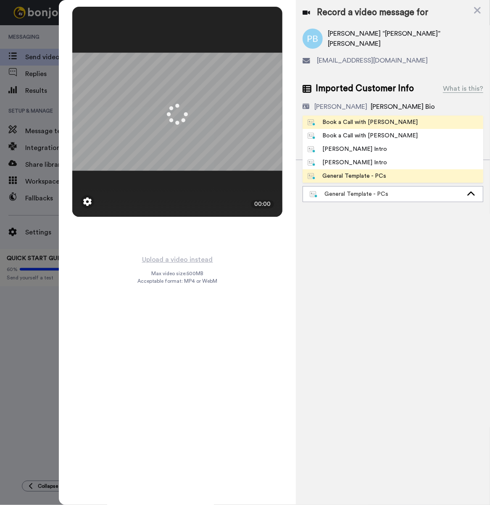
click at [378, 124] on div "Book a Call with [PERSON_NAME]" at bounding box center [363, 122] width 110 height 8
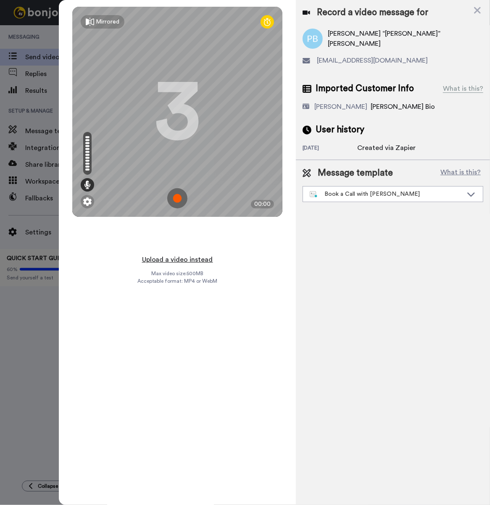
click at [182, 258] on button "Upload a video instead" at bounding box center [177, 259] width 76 height 11
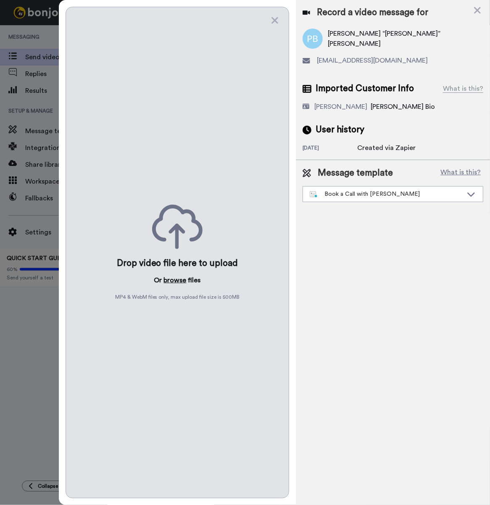
click at [174, 280] on button "browse" at bounding box center [175, 280] width 23 height 10
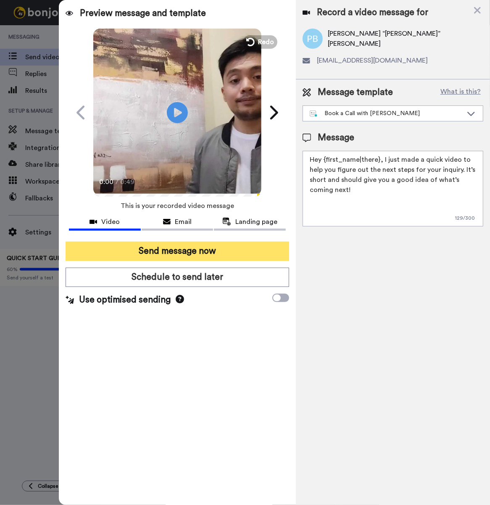
click at [209, 248] on button "Send message now" at bounding box center [178, 251] width 224 height 19
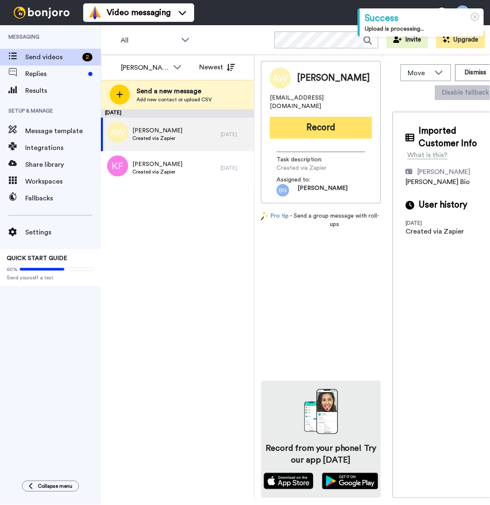
click at [303, 125] on button "Record" at bounding box center [321, 128] width 102 height 22
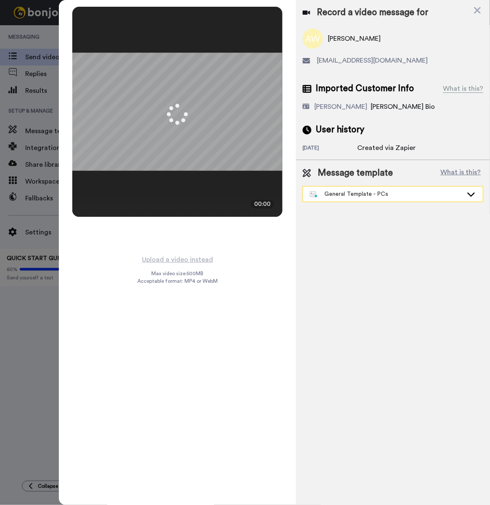
click at [356, 195] on div "General Template - PCs" at bounding box center [386, 194] width 153 height 8
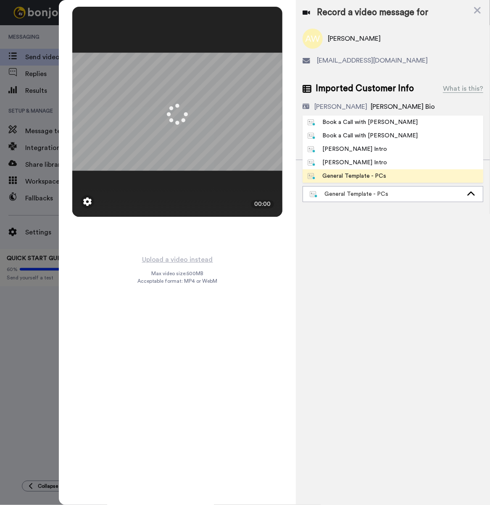
click at [375, 124] on div "Book a Call with [PERSON_NAME]" at bounding box center [363, 122] width 110 height 8
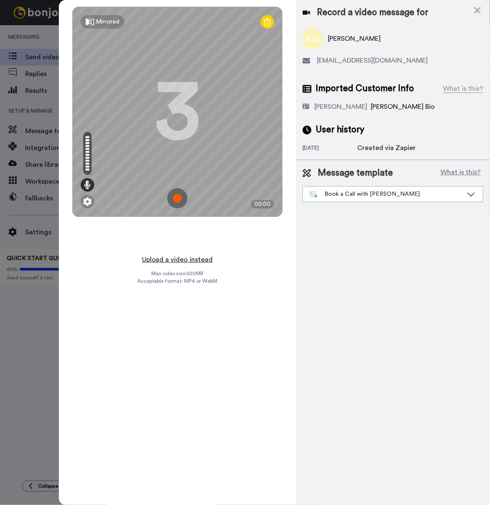
click at [179, 255] on button "Upload a video instead" at bounding box center [177, 259] width 76 height 11
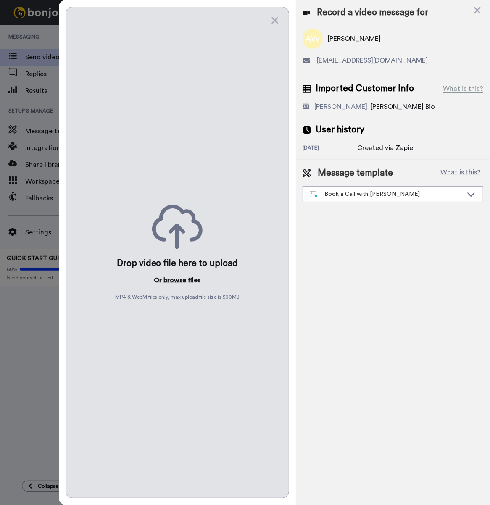
click at [176, 275] on button "browse" at bounding box center [175, 280] width 23 height 10
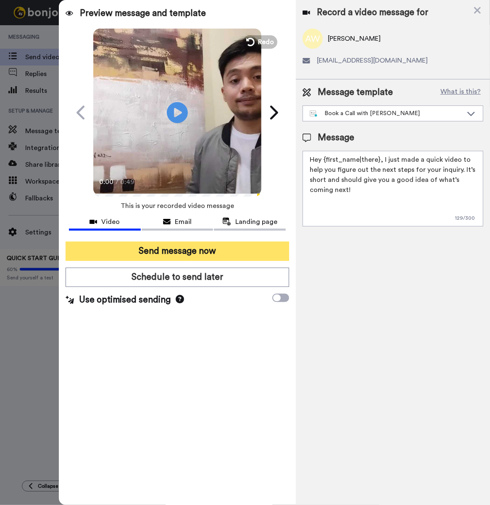
click at [154, 252] on button "Send message now" at bounding box center [178, 251] width 224 height 19
